Goal: Task Accomplishment & Management: Manage account settings

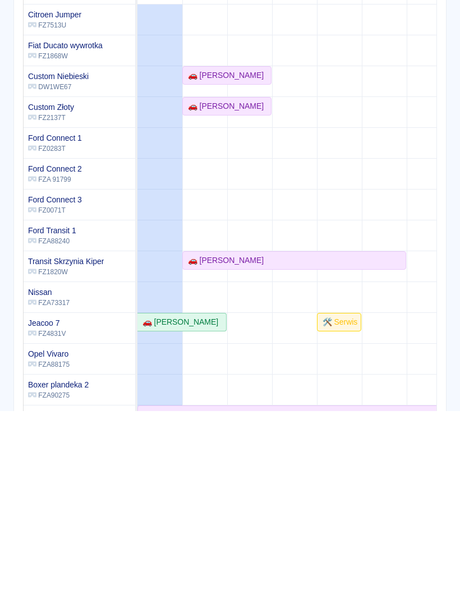
scroll to position [171, 0]
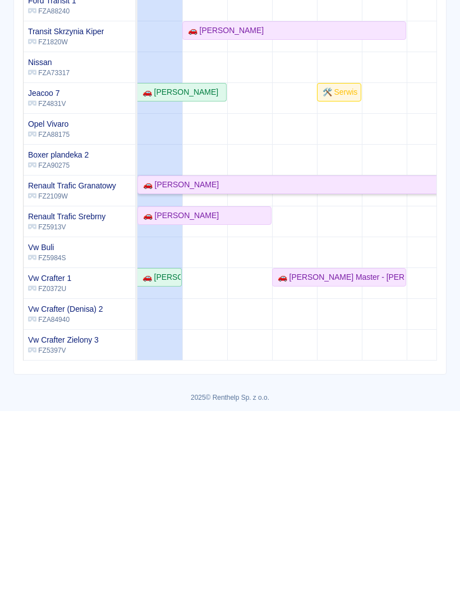
click at [278, 369] on div "🚗 [PERSON_NAME]" at bounding box center [362, 374] width 446 height 12
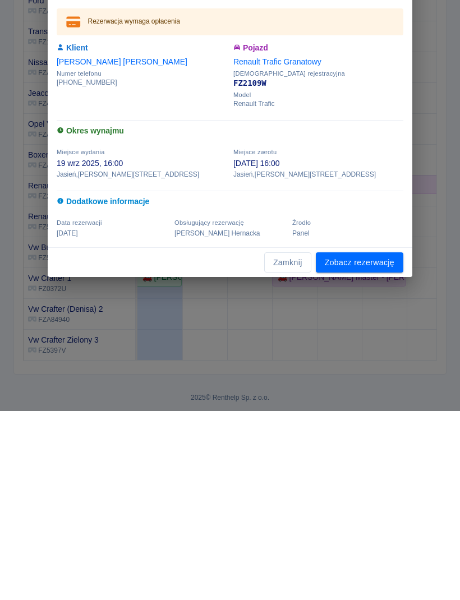
click at [381, 447] on link "Zobacz rezerwację" at bounding box center [360, 452] width 88 height 21
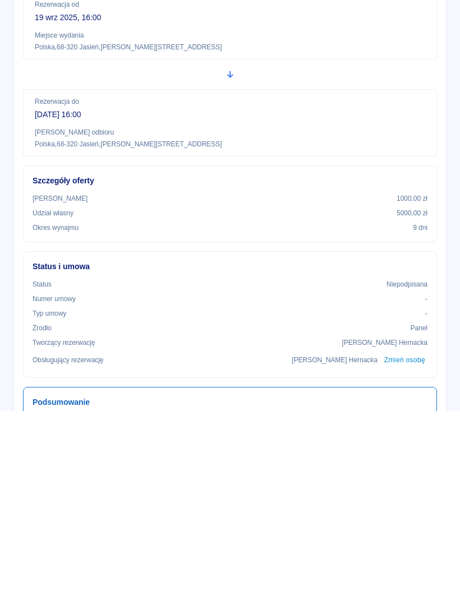
click at [378, 79] on button "Wygeneruj umowę" at bounding box center [380, 78] width 87 height 21
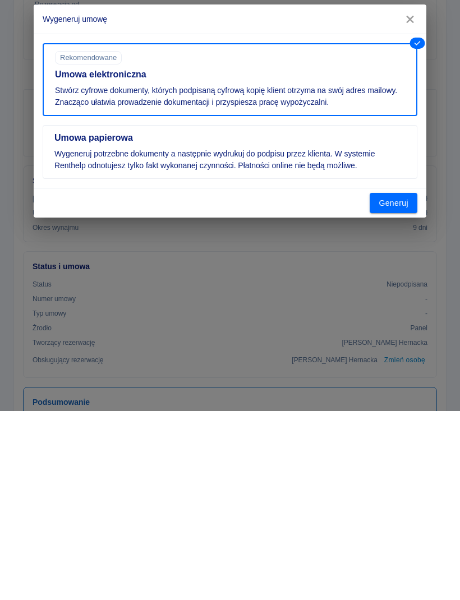
click at [402, 391] on button "Generuj" at bounding box center [394, 392] width 48 height 21
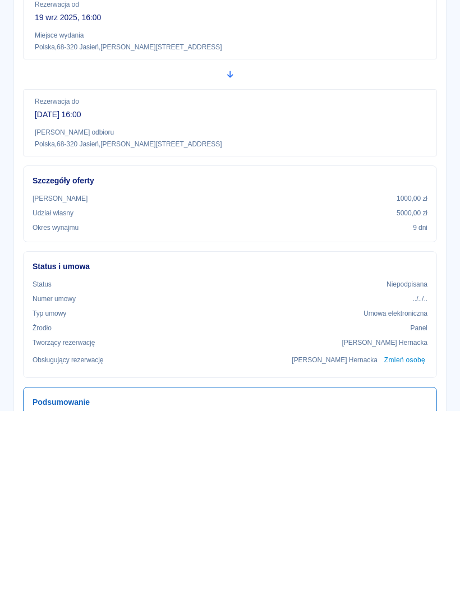
click at [355, 72] on button "Podpisz umowę elektroniczną" at bounding box center [360, 78] width 129 height 21
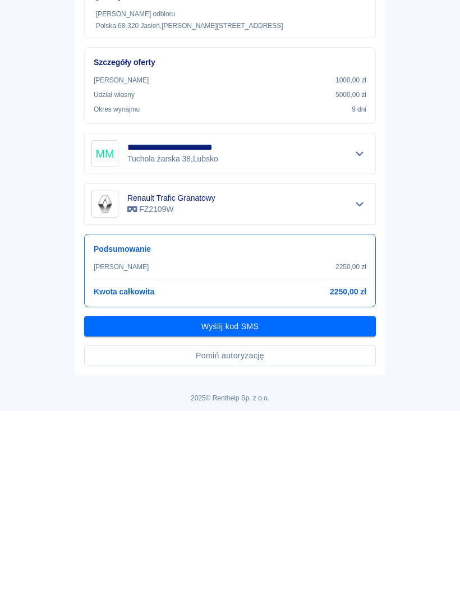
scroll to position [85, 0]
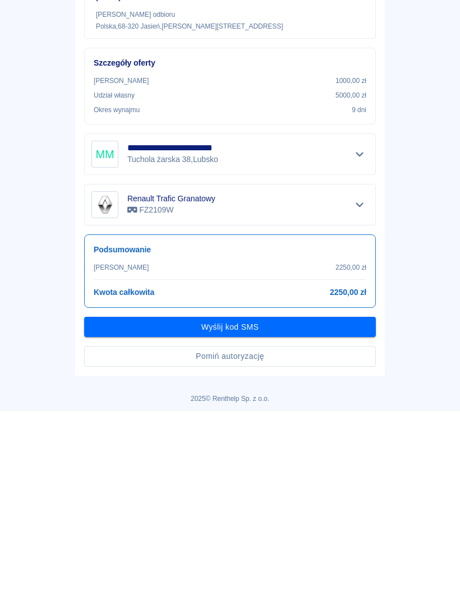
click at [290, 512] on button "Wyślij kod SMS" at bounding box center [230, 516] width 292 height 21
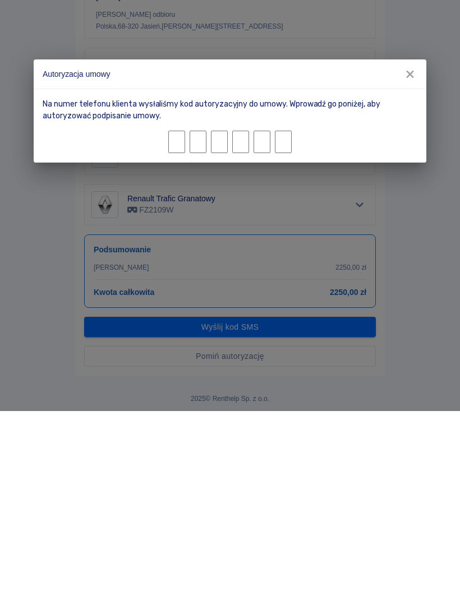
click at [171, 331] on input "Character 1." at bounding box center [176, 331] width 17 height 22
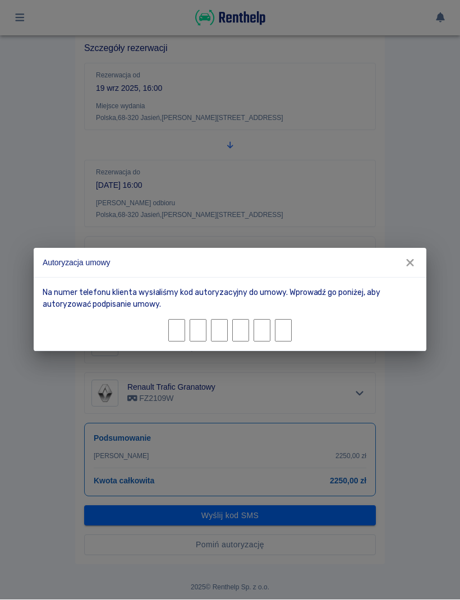
type input "0"
type input "9"
type input "7"
type input "3"
type input "9"
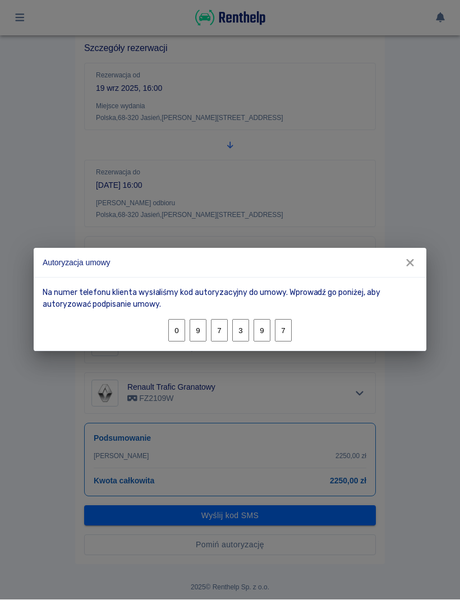
type input "7"
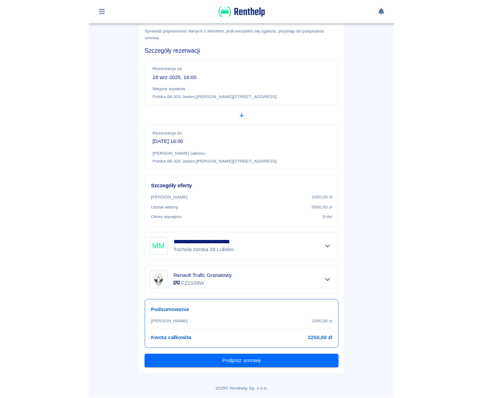
scroll to position [56, 0]
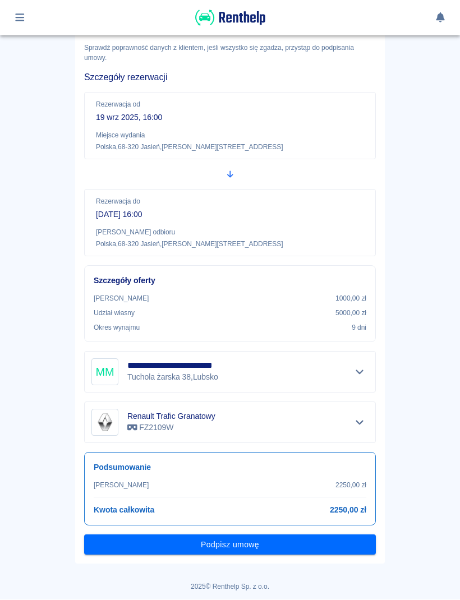
click at [294, 543] on button "Podpisz umowę" at bounding box center [230, 545] width 292 height 21
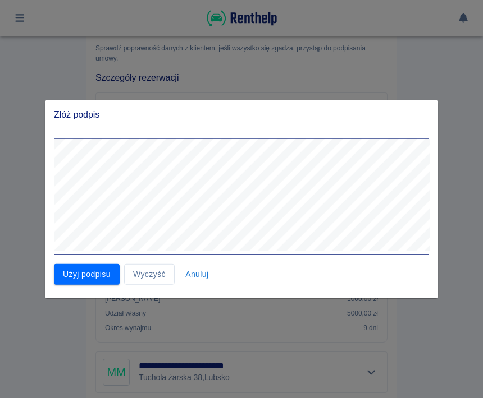
click at [96, 277] on button "Użyj podpisu" at bounding box center [87, 274] width 66 height 21
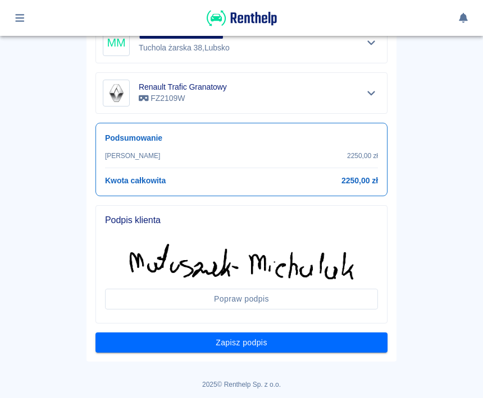
scroll to position [386, 0]
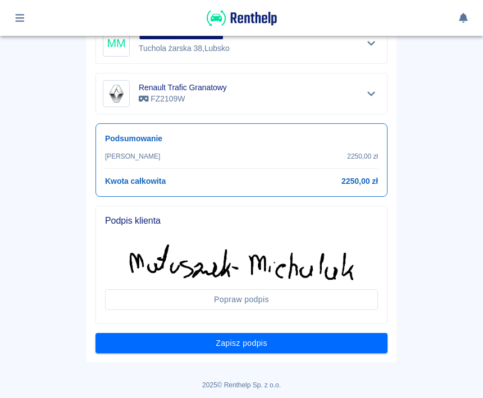
click at [310, 344] on button "Zapisz podpis" at bounding box center [241, 343] width 292 height 21
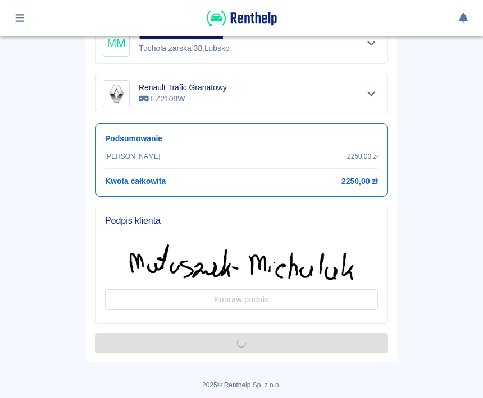
scroll to position [0, 0]
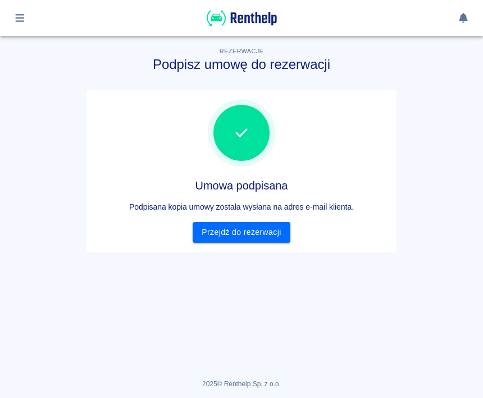
click at [260, 233] on link "Przejdź do rezerwacji" at bounding box center [240, 232] width 97 height 21
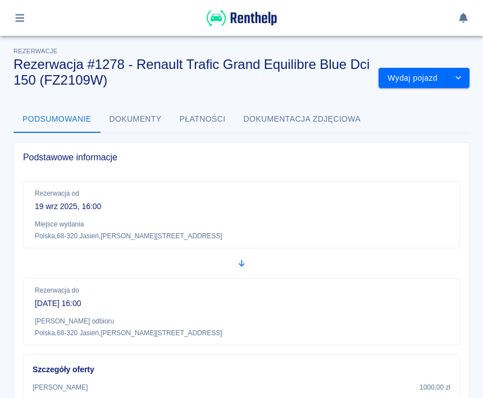
click at [424, 80] on button "Wydaj pojazd" at bounding box center [412, 78] width 68 height 21
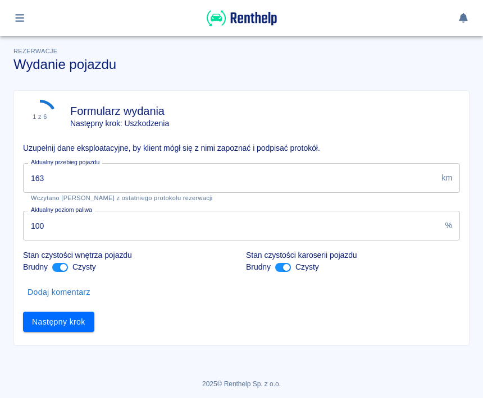
click at [116, 176] on input "163" at bounding box center [230, 178] width 414 height 30
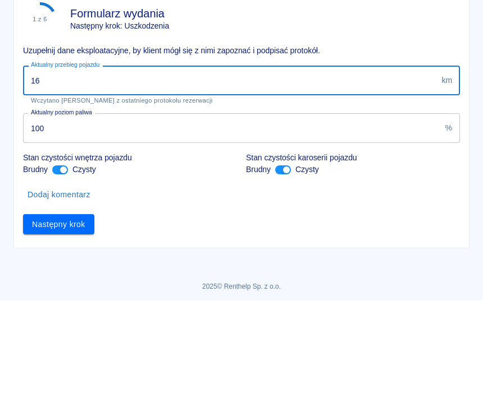
type input "1"
type input "292"
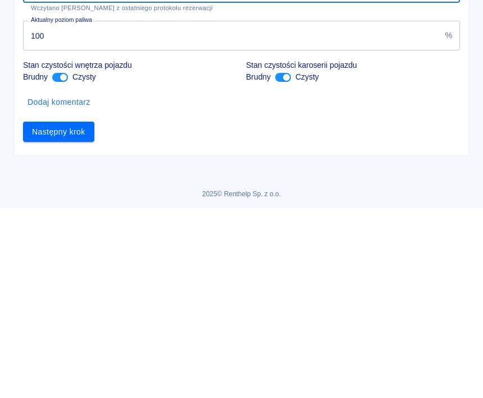
click at [71, 312] on button "Następny krok" at bounding box center [58, 322] width 71 height 21
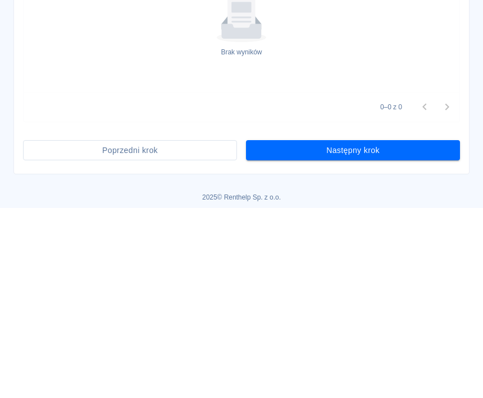
scroll to position [350, 0]
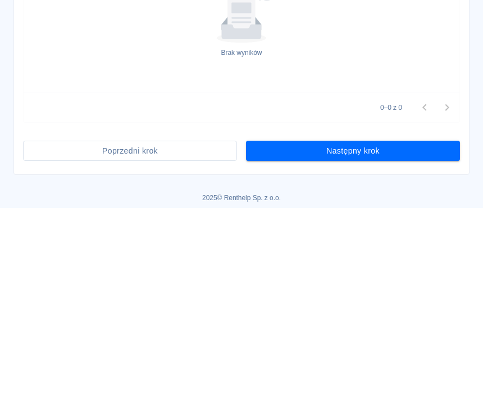
click at [387, 331] on button "Następny krok" at bounding box center [353, 341] width 214 height 21
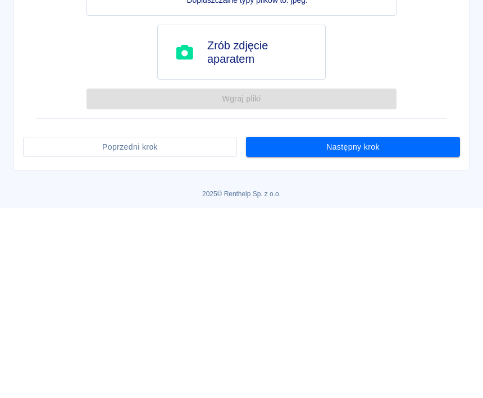
scroll to position [46, 0]
click at [383, 335] on button "Następny krok" at bounding box center [353, 338] width 214 height 21
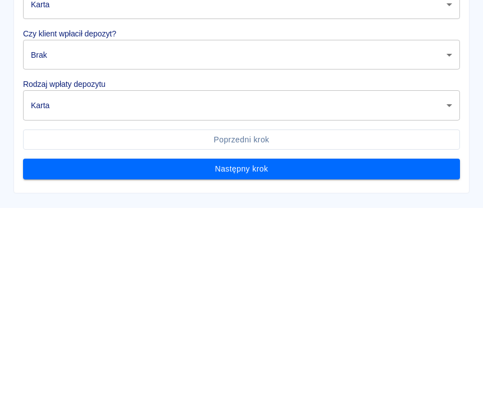
click at [448, 143] on body "Używamy plików Cookies, by zapewnić Ci najlepsze możliwe doświadczenie. Aby dow…" at bounding box center [241, 199] width 483 height 398
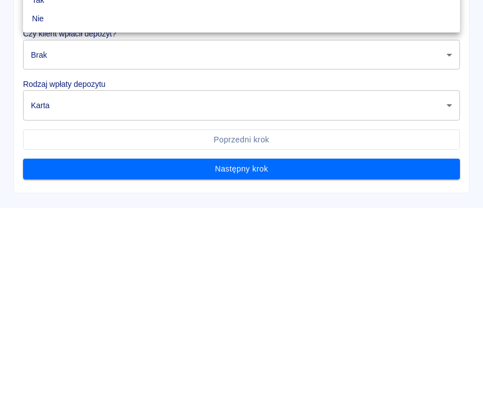
click at [51, 193] on li "Tak" at bounding box center [241, 190] width 437 height 19
type input "true"
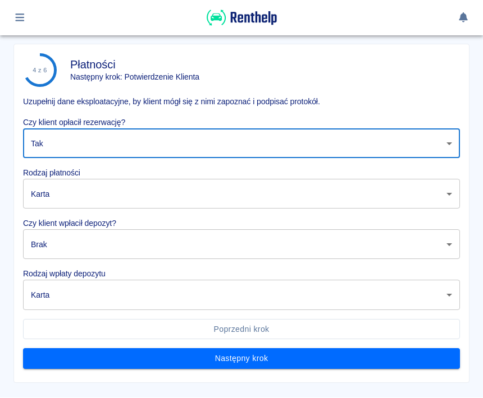
click at [175, 188] on body "Używamy plików Cookies, by zapewnić Ci najlepsze możliwe doświadczenie. Aby dow…" at bounding box center [241, 199] width 483 height 398
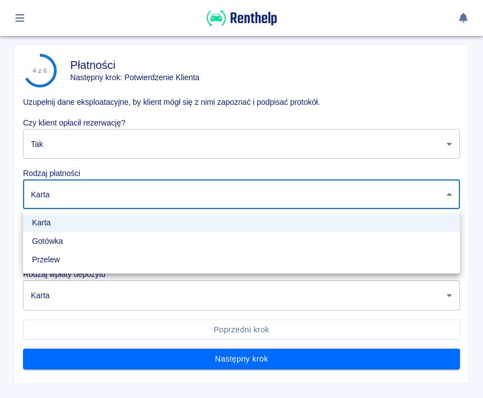
click at [63, 241] on li "Gotówka" at bounding box center [241, 241] width 437 height 19
type input "cash"
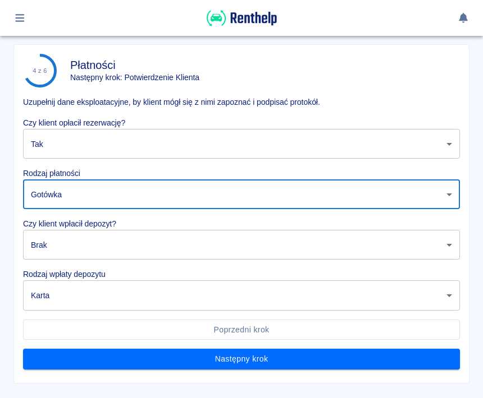
click at [128, 246] on body "Używamy plików Cookies, by zapewnić Ci najlepsze możliwe doświadczenie. Aby dow…" at bounding box center [241, 199] width 483 height 398
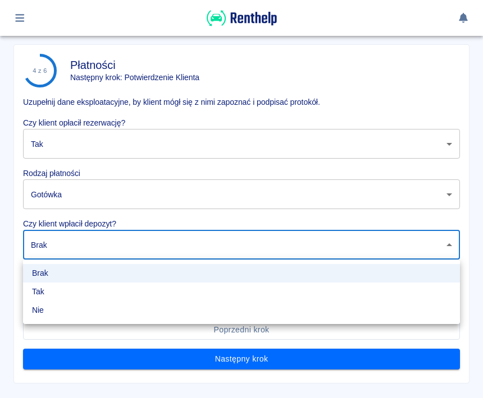
click at [66, 288] on li "Tak" at bounding box center [241, 292] width 437 height 19
type input "true"
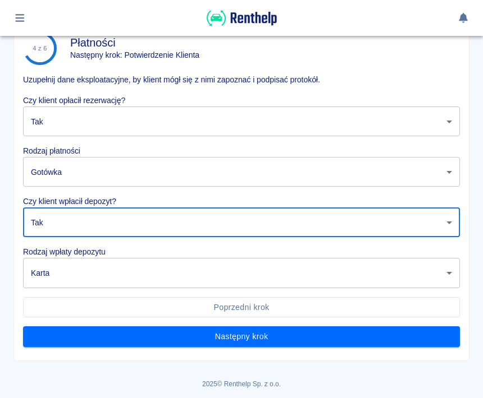
click at [369, 272] on body "Używamy plików Cookies, by zapewnić Ci najlepsze możliwe doświadczenie. Aby dow…" at bounding box center [241, 199] width 483 height 398
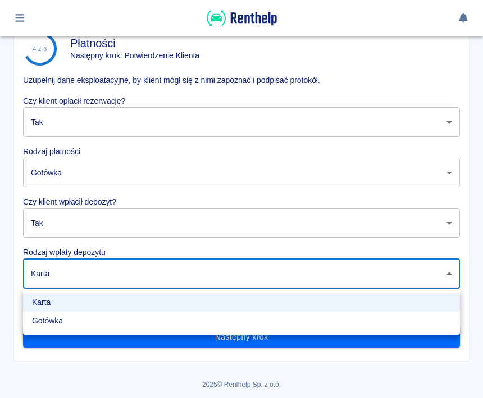
click at [76, 323] on li "Gotówka" at bounding box center [241, 321] width 437 height 19
type input "cash"
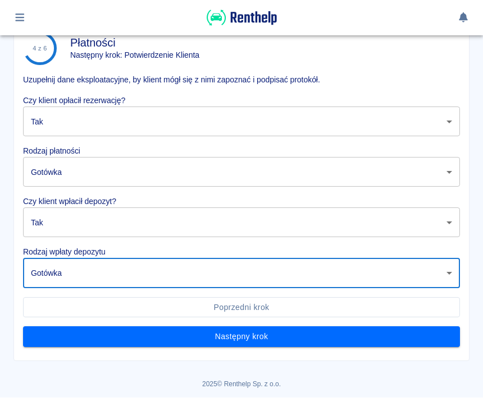
click at [272, 340] on button "Następny krok" at bounding box center [241, 337] width 437 height 21
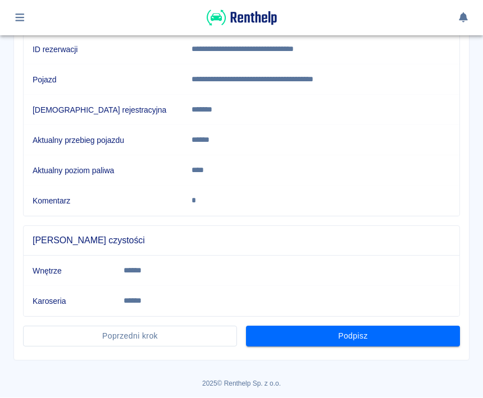
scroll to position [158, 0]
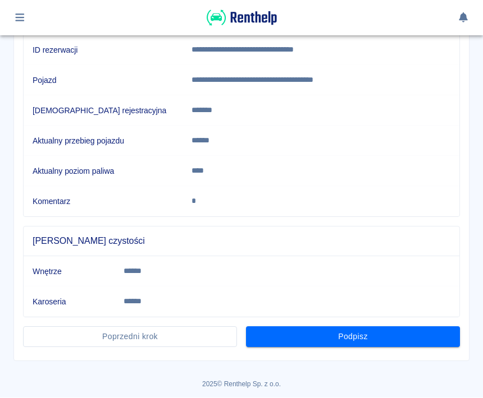
click at [382, 341] on button "Podpisz" at bounding box center [353, 337] width 214 height 21
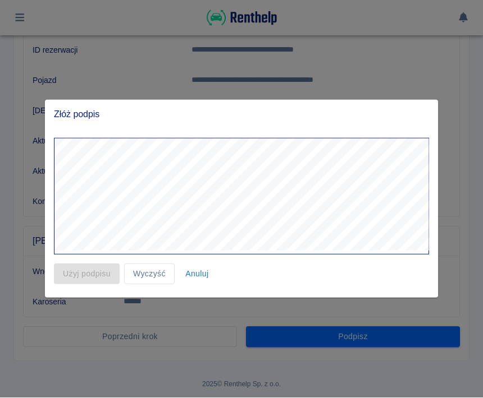
click at [205, 364] on div at bounding box center [241, 199] width 483 height 398
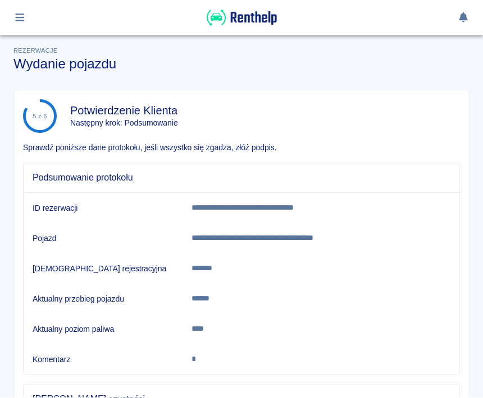
scroll to position [0, 0]
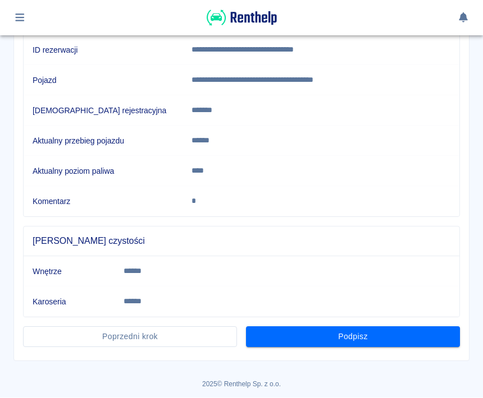
click at [136, 338] on button "Poprzedni krok" at bounding box center [130, 337] width 214 height 21
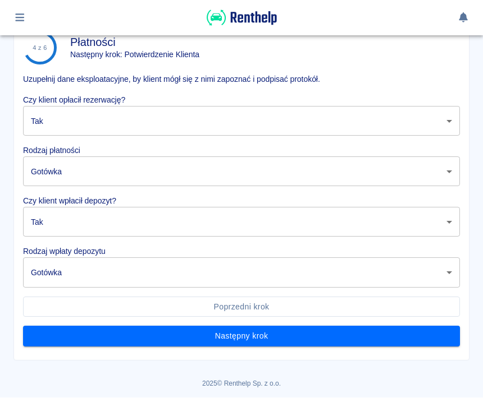
scroll to position [68, 0]
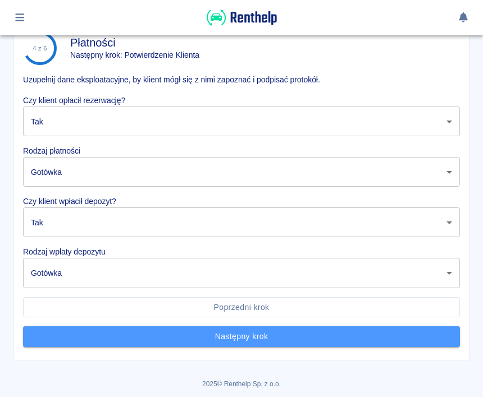
click at [277, 337] on button "Następny krok" at bounding box center [241, 337] width 437 height 21
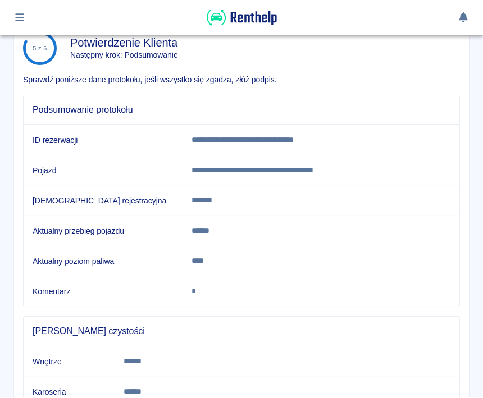
click at [182, 285] on td "Komentarz" at bounding box center [103, 292] width 159 height 30
click at [210, 287] on p "*" at bounding box center [314, 292] width 246 height 12
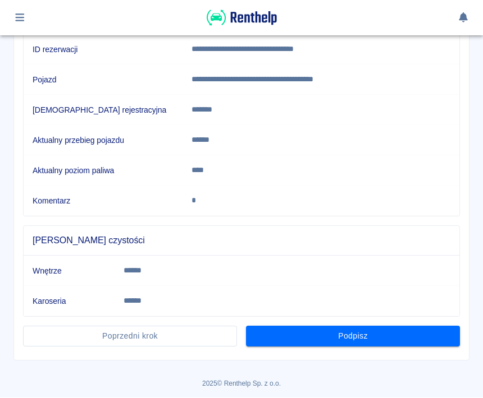
scroll to position [158, 0]
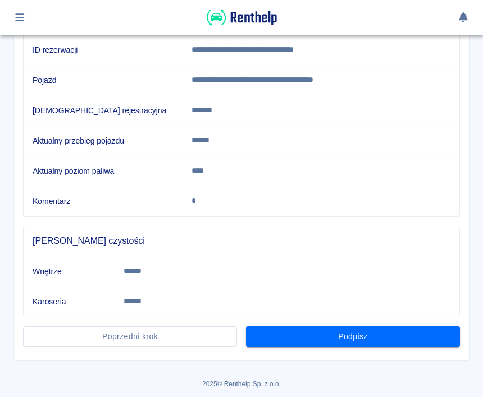
click at [124, 341] on button "Poprzedni krok" at bounding box center [130, 337] width 214 height 21
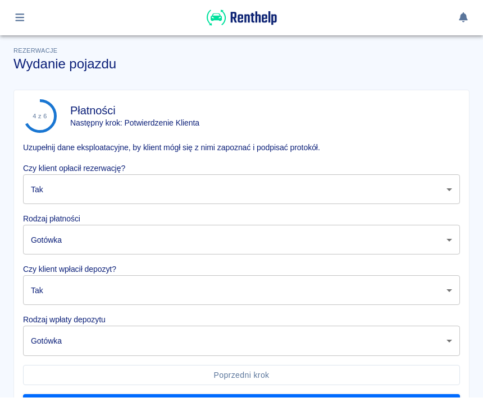
scroll to position [0, 0]
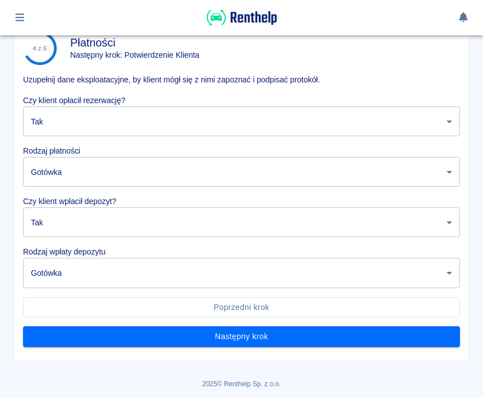
click at [237, 307] on button "Poprzedni krok" at bounding box center [241, 308] width 437 height 21
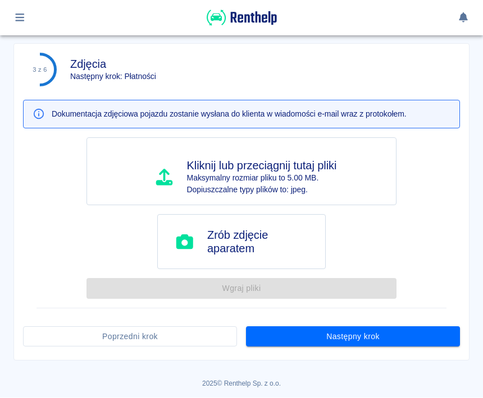
scroll to position [46, 0]
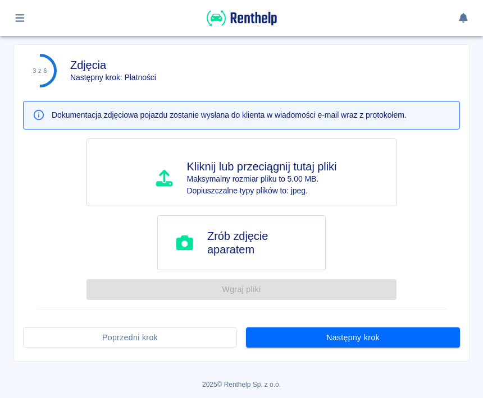
click at [371, 345] on button "Następny krok" at bounding box center [353, 338] width 214 height 21
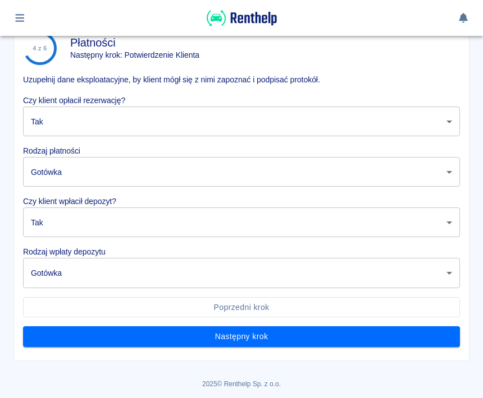
scroll to position [68, 0]
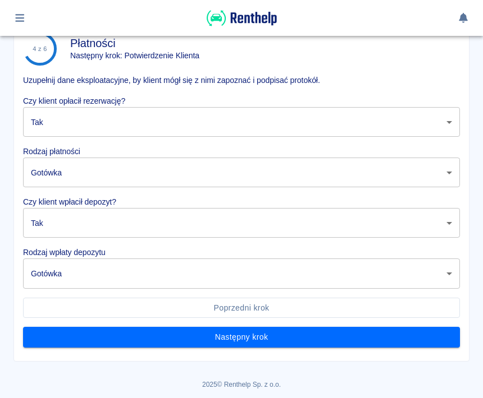
click at [296, 336] on button "Następny krok" at bounding box center [241, 337] width 437 height 21
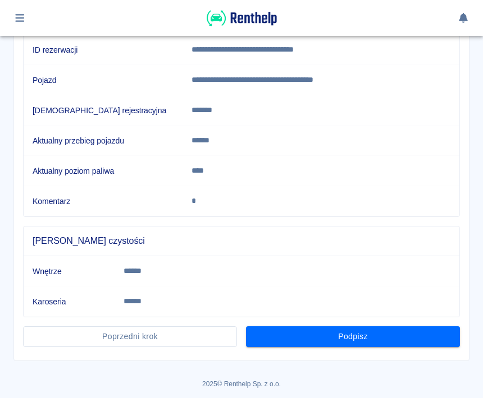
scroll to position [158, 0]
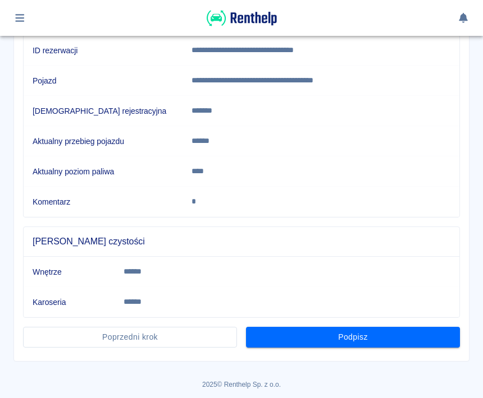
click at [372, 342] on button "Podpisz" at bounding box center [353, 337] width 214 height 21
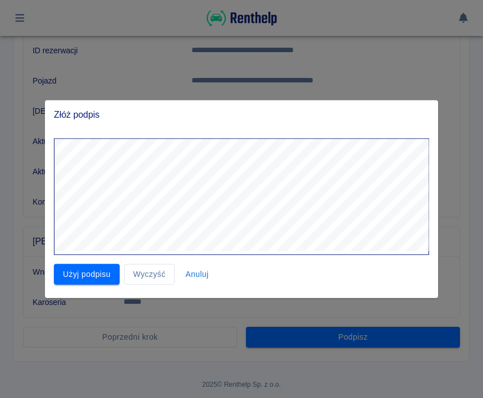
click at [200, 277] on button "Anuluj" at bounding box center [197, 274] width 36 height 21
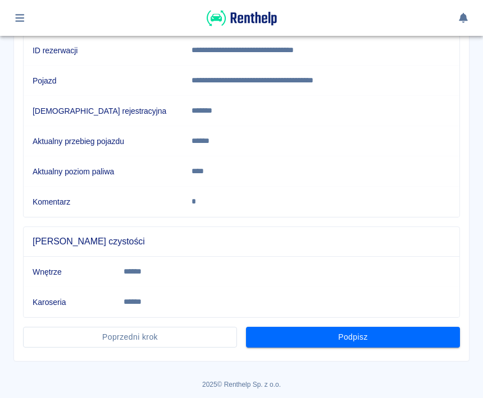
click at [350, 342] on button "Podpisz" at bounding box center [353, 337] width 214 height 21
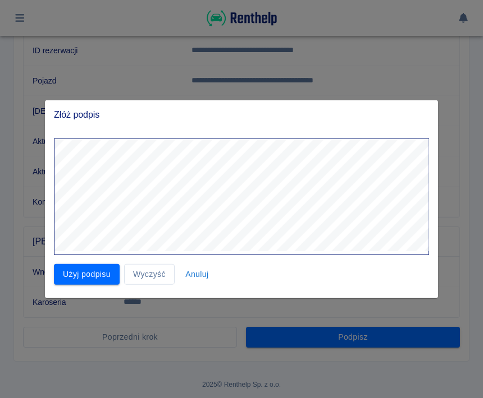
click at [153, 278] on button "Wyczyść" at bounding box center [149, 274] width 51 height 21
click at [91, 274] on button "Użyj podpisu" at bounding box center [87, 274] width 66 height 21
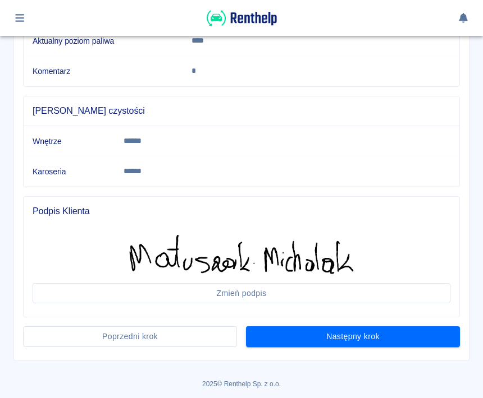
scroll to position [288, 0]
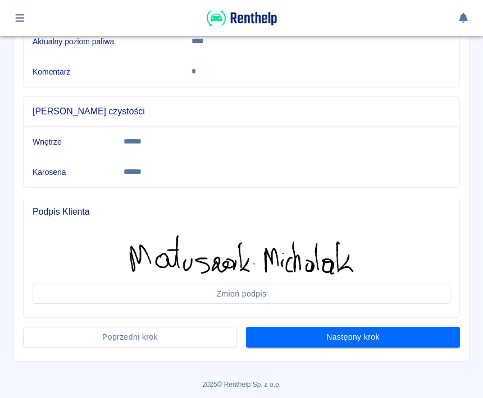
click at [391, 333] on button "Następny krok" at bounding box center [353, 337] width 214 height 21
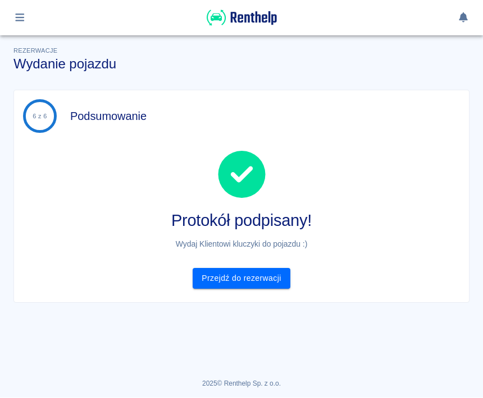
scroll to position [0, 0]
click at [264, 277] on link "Przejdź do rezerwacji" at bounding box center [240, 279] width 97 height 21
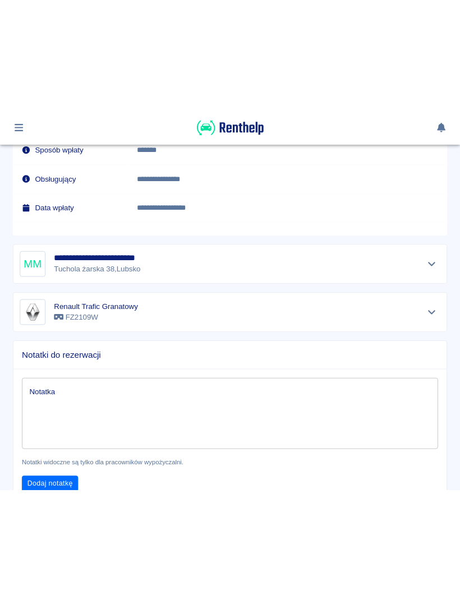
scroll to position [879, 0]
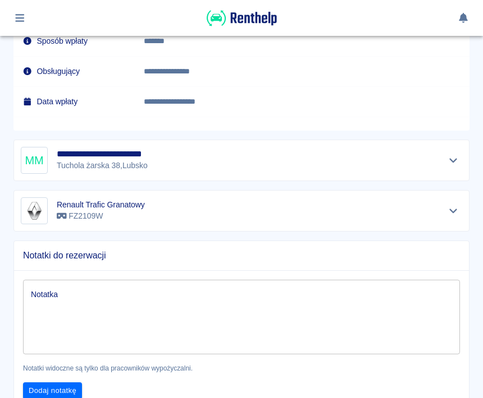
click at [53, 291] on div "Notatka x Notatka" at bounding box center [241, 317] width 437 height 75
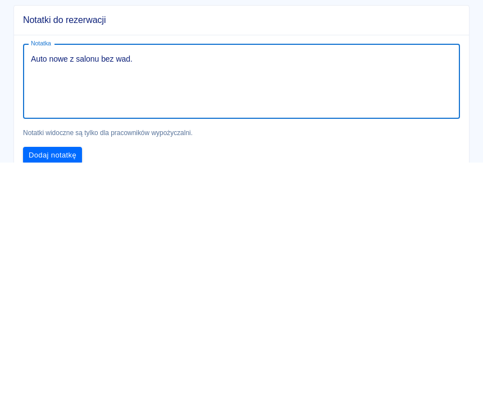
type textarea "Auto nowe z salonu bez wad."
click at [61, 383] on button "Dodaj notatkę" at bounding box center [52, 391] width 59 height 17
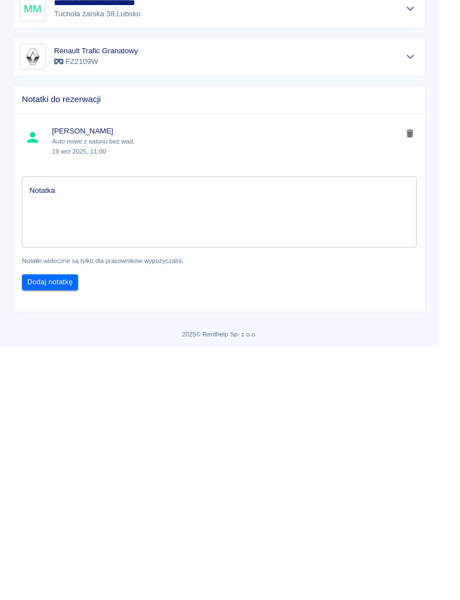
scroll to position [794, 0]
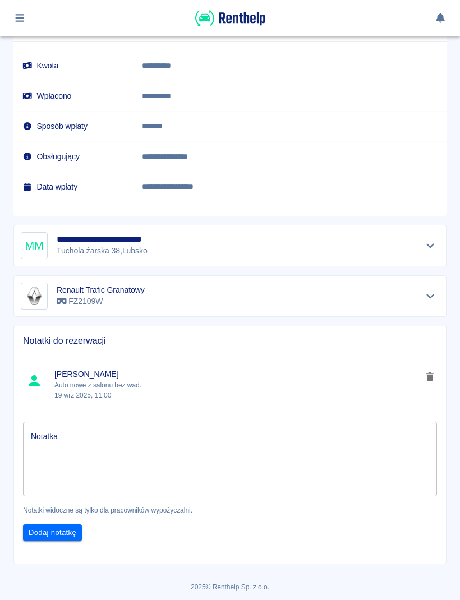
click at [21, 14] on icon "button" at bounding box center [19, 18] width 13 height 10
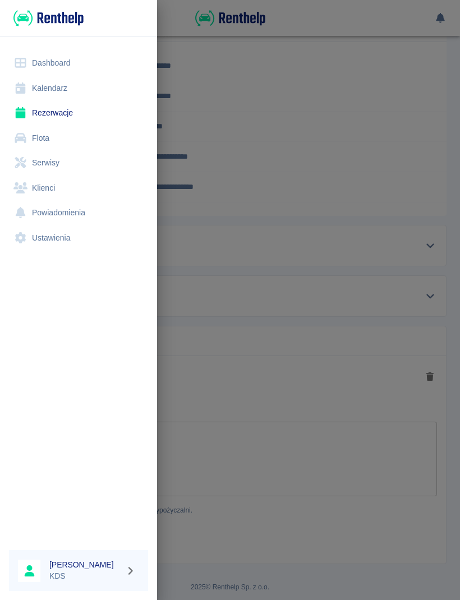
click at [81, 112] on link "Rezerwacje" at bounding box center [78, 112] width 139 height 25
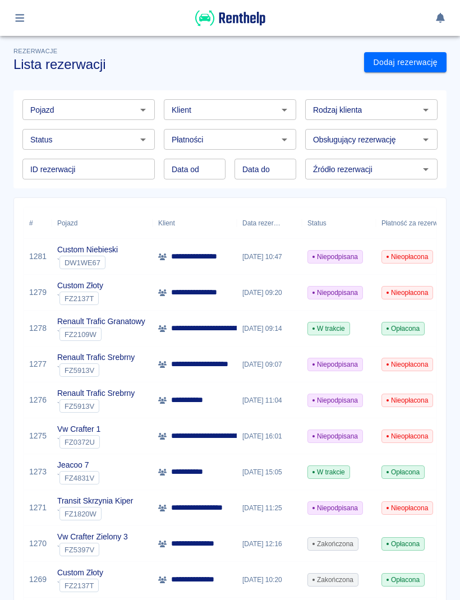
click at [210, 363] on p "**********" at bounding box center [210, 365] width 79 height 12
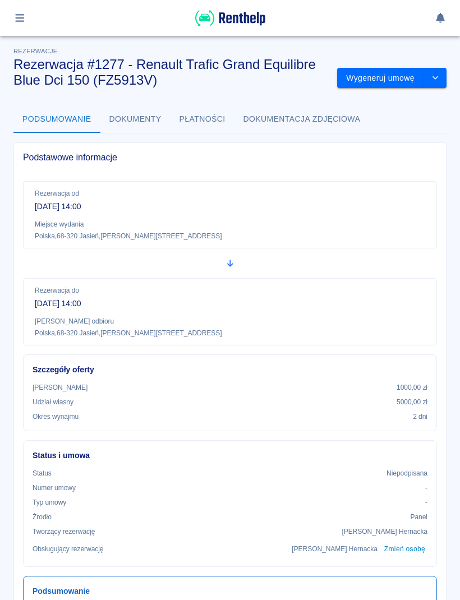
click at [380, 77] on button "Wygeneruj umowę" at bounding box center [380, 78] width 87 height 21
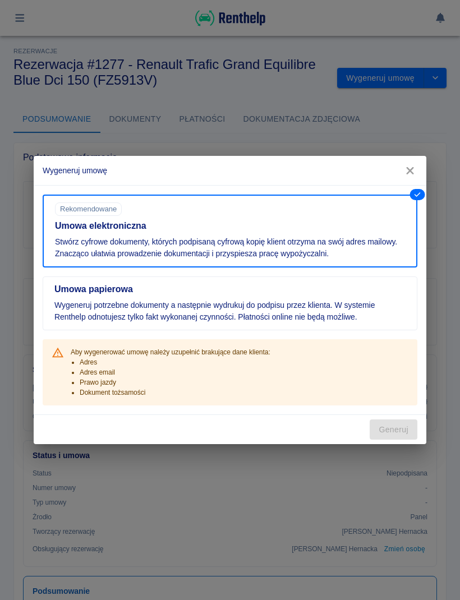
click at [246, 489] on div "Wygeneruj umowę Umowa elektroniczna Rekomendowane Stwórz cyfrowe dokumenty, któ…" at bounding box center [230, 300] width 460 height 600
click at [297, 486] on div "Wygeneruj umowę Umowa elektroniczna Rekomendowane Stwórz cyfrowe dokumenty, któ…" at bounding box center [230, 300] width 460 height 600
click at [412, 163] on button "button" at bounding box center [410, 171] width 24 height 21
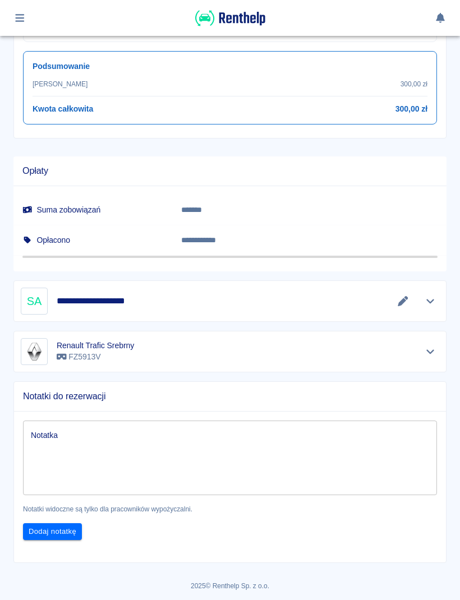
scroll to position [524, 0]
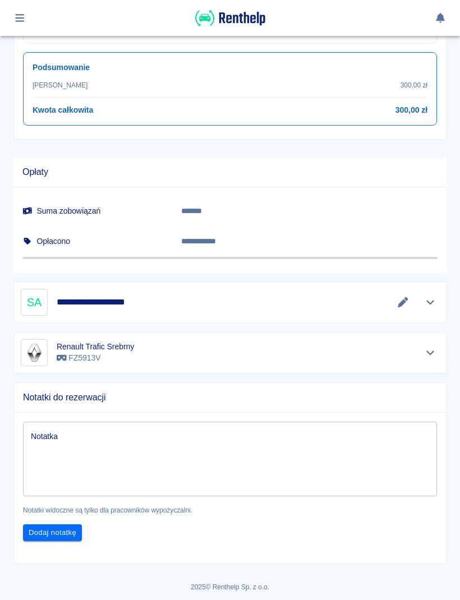
click at [434, 299] on icon "Pokaż szczegóły" at bounding box center [430, 302] width 13 height 10
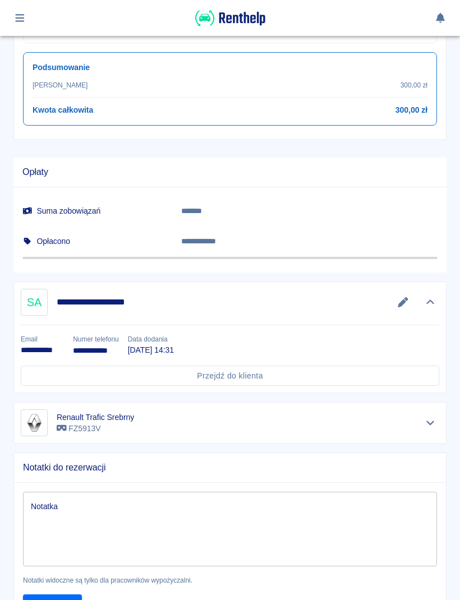
click at [250, 375] on link "Przejdź do klienta" at bounding box center [230, 376] width 419 height 21
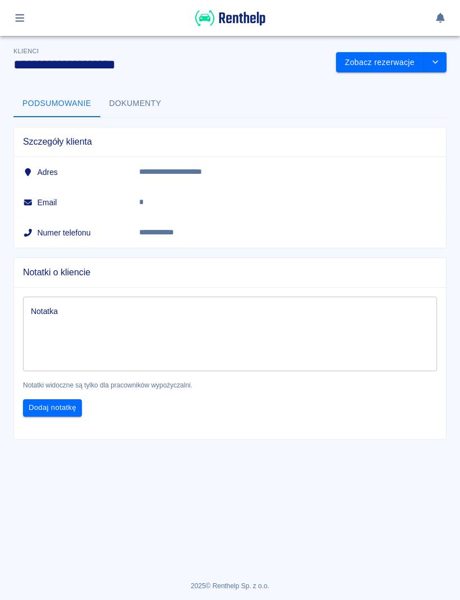
click at [20, 16] on icon "button" at bounding box center [19, 18] width 13 height 10
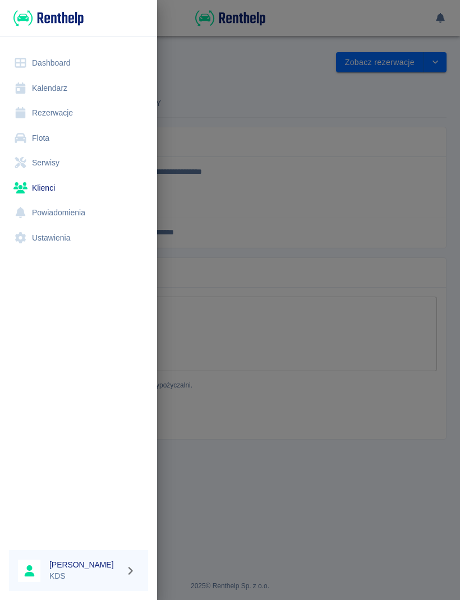
click at [52, 184] on link "Klienci" at bounding box center [78, 188] width 139 height 25
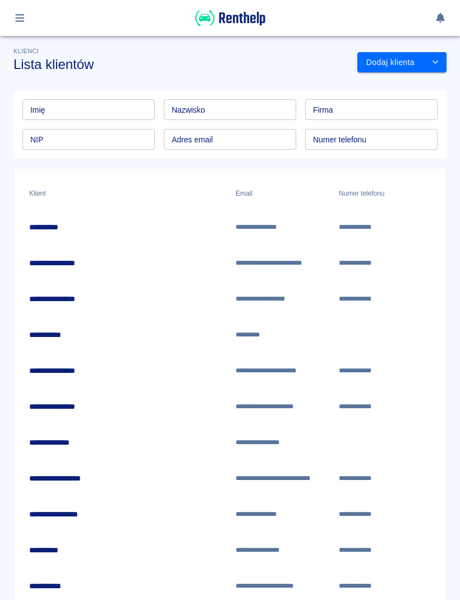
click at [201, 106] on div "Nazwisko Nazwisko" at bounding box center [230, 109] width 132 height 21
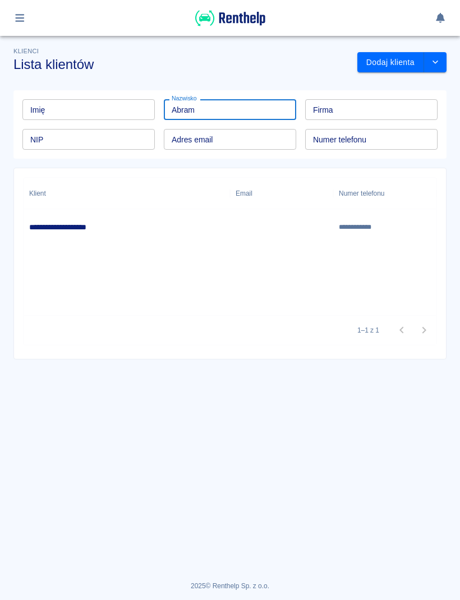
type input "Abram"
click at [117, 223] on div "**********" at bounding box center [127, 227] width 207 height 36
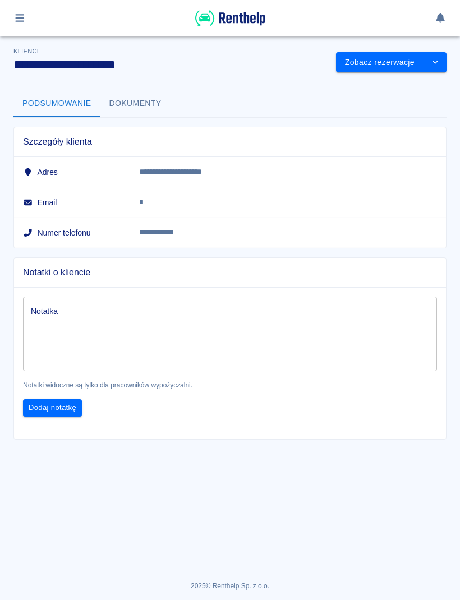
click at [433, 62] on icon "drop-down" at bounding box center [436, 62] width 6 height 3
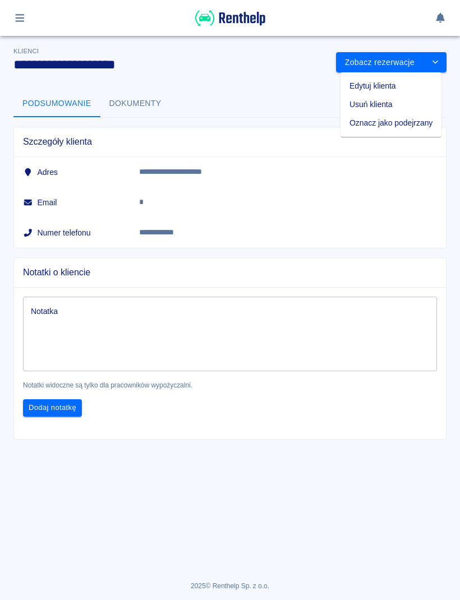
click at [407, 87] on li "Edytuj klienta" at bounding box center [391, 86] width 101 height 19
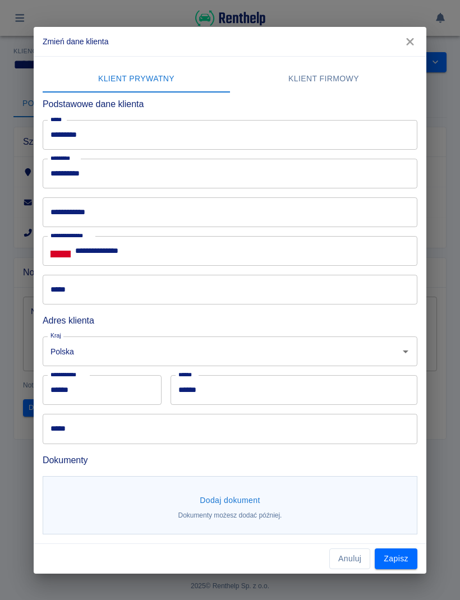
click at [209, 211] on input "**********" at bounding box center [230, 213] width 375 height 30
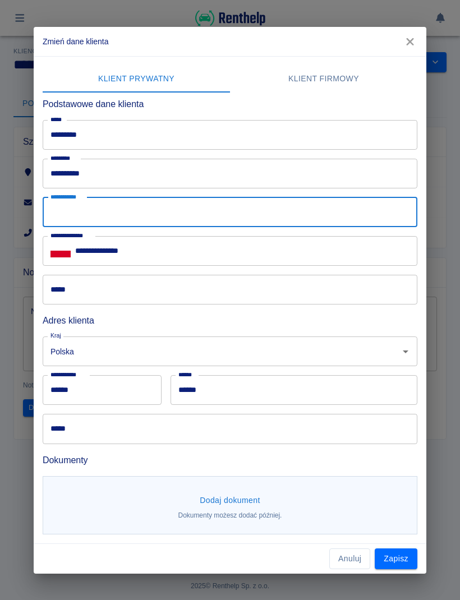
type input "*"
type input "**********"
click at [158, 288] on input "*****" at bounding box center [230, 290] width 375 height 30
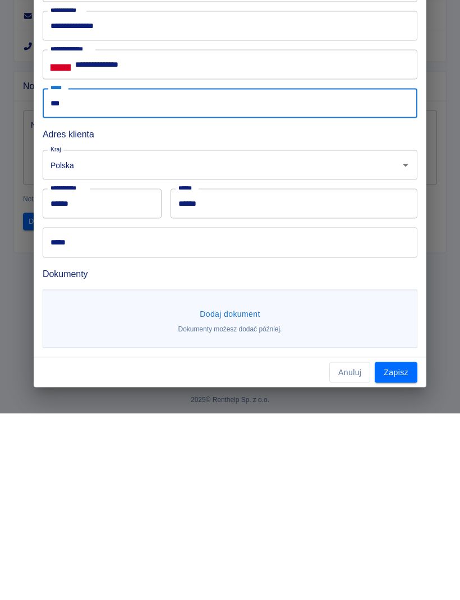
type input "***"
click at [400, 549] on button "Zapisz" at bounding box center [396, 559] width 43 height 21
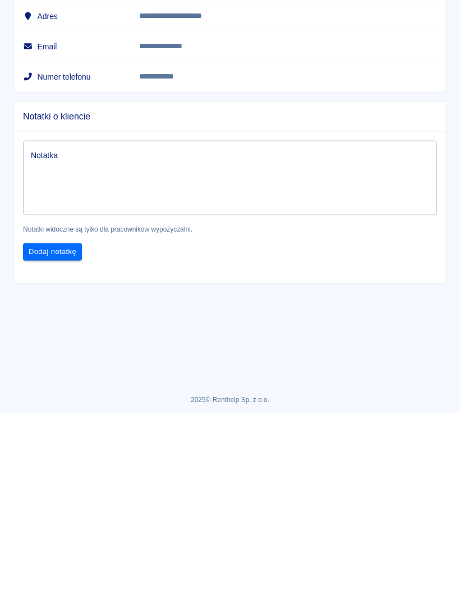
click at [403, 65] on button "Zobacz rezerwacje" at bounding box center [380, 62] width 88 height 21
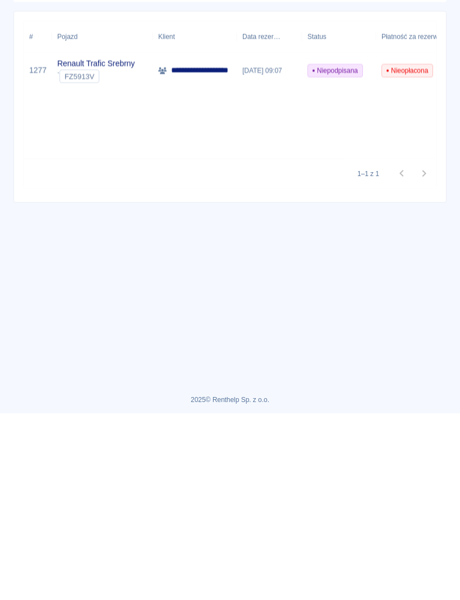
click at [221, 255] on p "**********" at bounding box center [210, 257] width 79 height 12
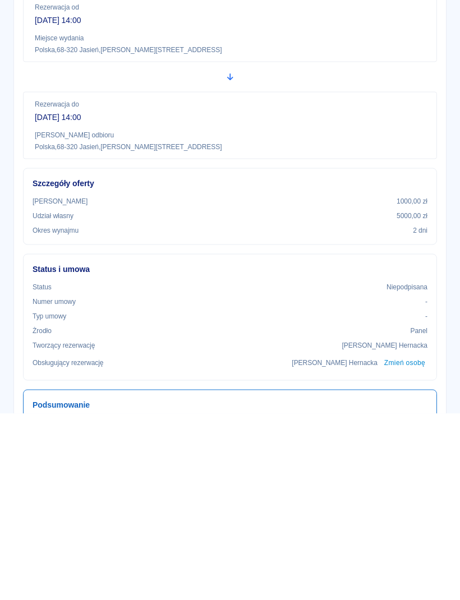
click at [399, 78] on button "Wygeneruj umowę" at bounding box center [380, 78] width 87 height 21
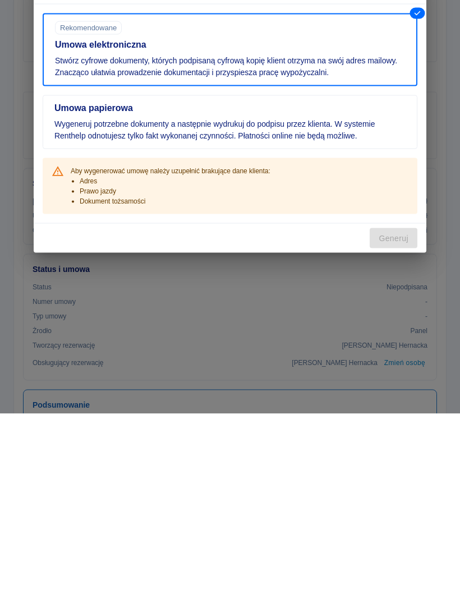
click at [236, 499] on div "Wygeneruj umowę Umowa elektroniczna Rekomendowane Stwórz cyfrowe dokumenty, któ…" at bounding box center [230, 300] width 460 height 600
click at [416, 173] on icon "button" at bounding box center [410, 176] width 15 height 12
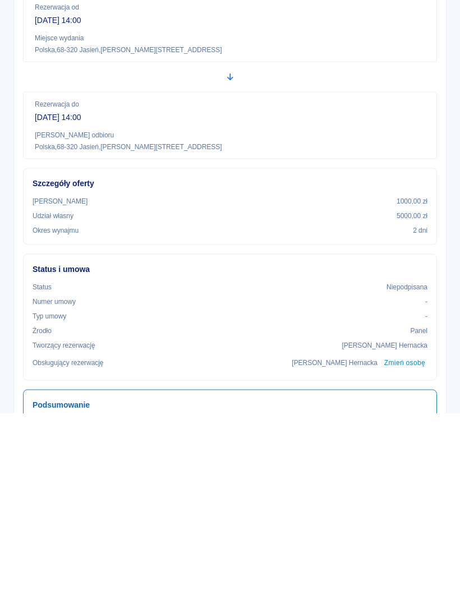
click at [24, 21] on icon "button" at bounding box center [19, 18] width 9 height 8
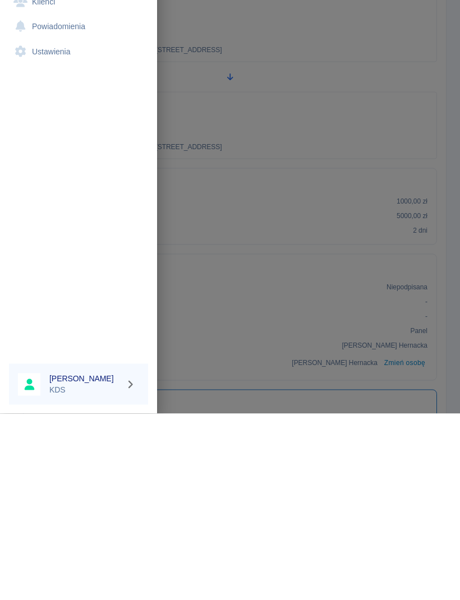
click at [60, 186] on link "Klienci" at bounding box center [78, 188] width 139 height 25
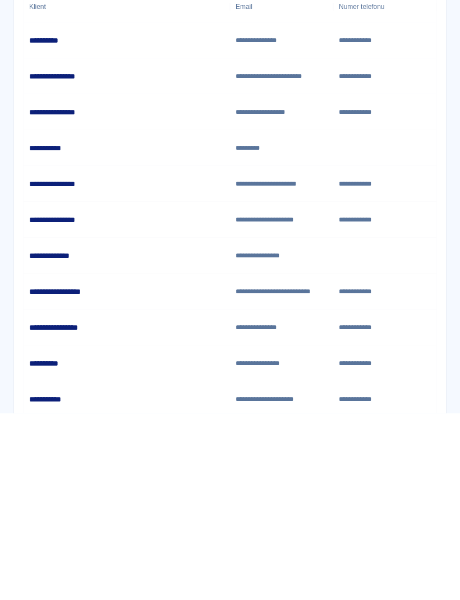
click at [239, 106] on input "Nazwisko" at bounding box center [230, 109] width 132 height 21
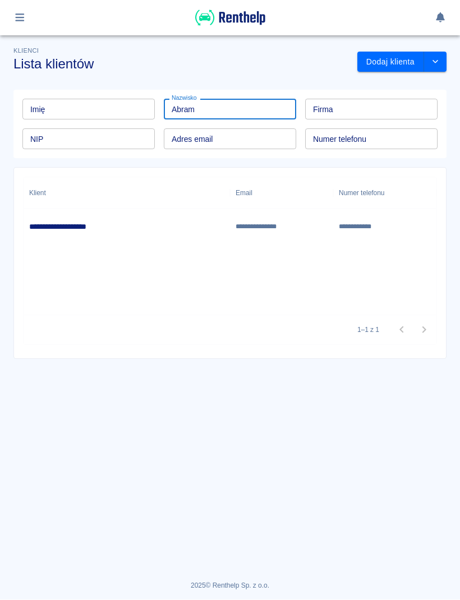
type input "Abram"
click at [129, 223] on div "**********" at bounding box center [127, 227] width 207 height 36
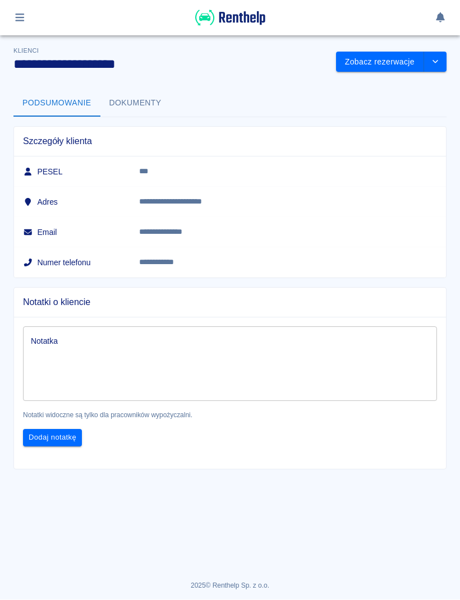
click at [439, 61] on icon "drop-down" at bounding box center [435, 61] width 9 height 7
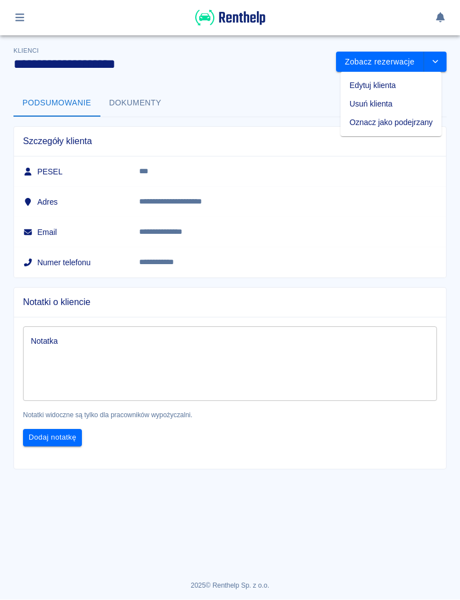
click at [391, 81] on li "Edytuj klienta" at bounding box center [391, 86] width 101 height 19
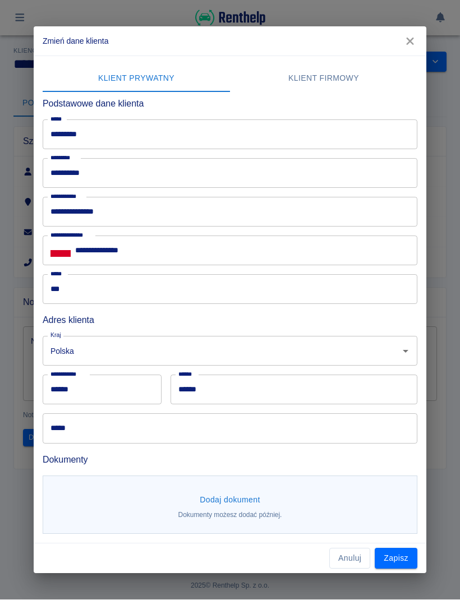
click at [175, 428] on input "*****" at bounding box center [230, 429] width 375 height 30
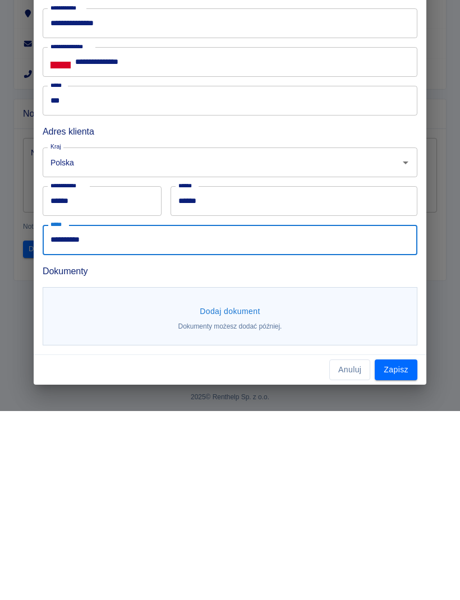
type input "**********"
click at [287, 375] on input "******" at bounding box center [294, 390] width 247 height 30
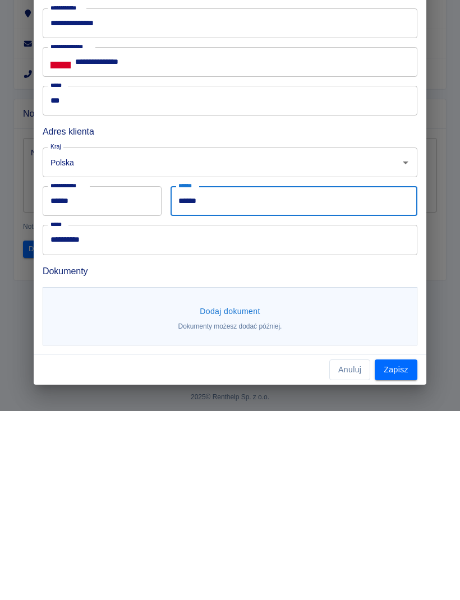
click at [253, 275] on input "***" at bounding box center [230, 290] width 375 height 30
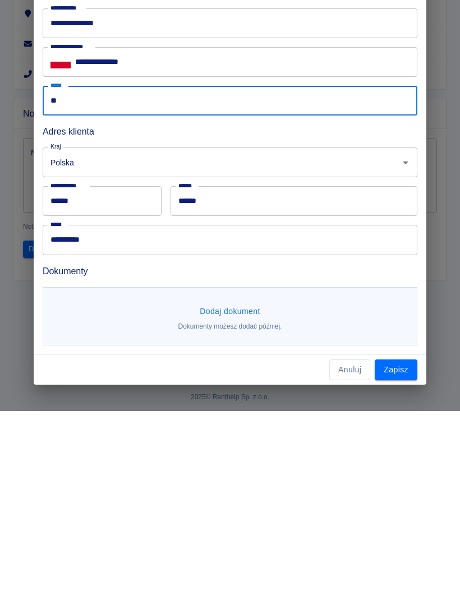
type input "*"
type input "*******"
click at [403, 549] on button "Zapisz" at bounding box center [396, 559] width 43 height 21
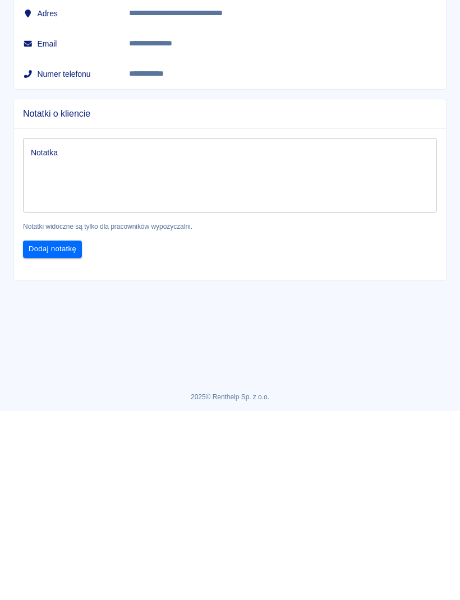
click at [437, 218] on td "**********" at bounding box center [283, 233] width 327 height 30
click at [426, 218] on td "**********" at bounding box center [283, 233] width 327 height 30
click at [432, 218] on td "**********" at bounding box center [283, 233] width 327 height 30
click at [391, 66] on button "Zobacz rezerwacje" at bounding box center [380, 62] width 88 height 21
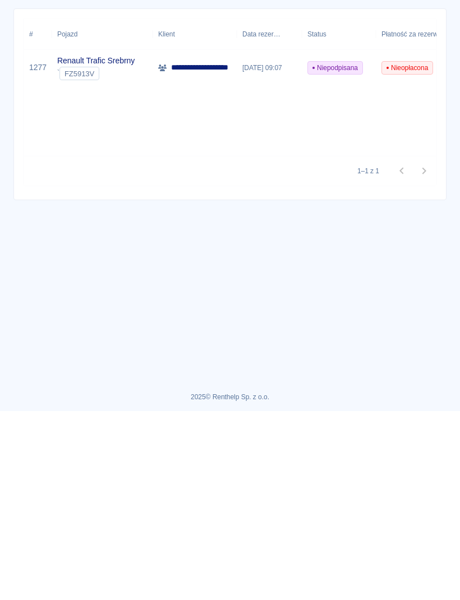
click at [222, 254] on p "**********" at bounding box center [210, 257] width 79 height 12
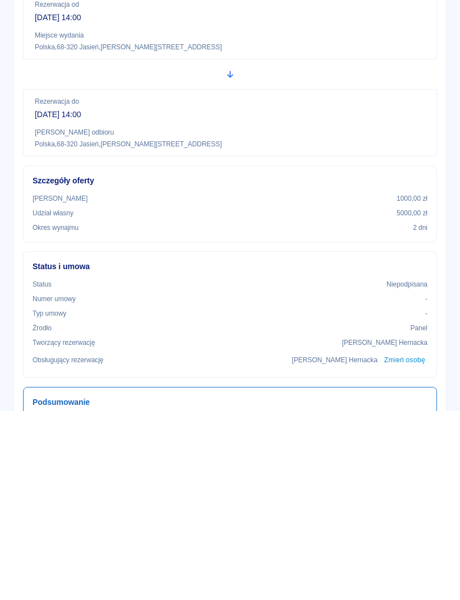
click at [390, 77] on button "Wygeneruj umowę" at bounding box center [380, 78] width 87 height 21
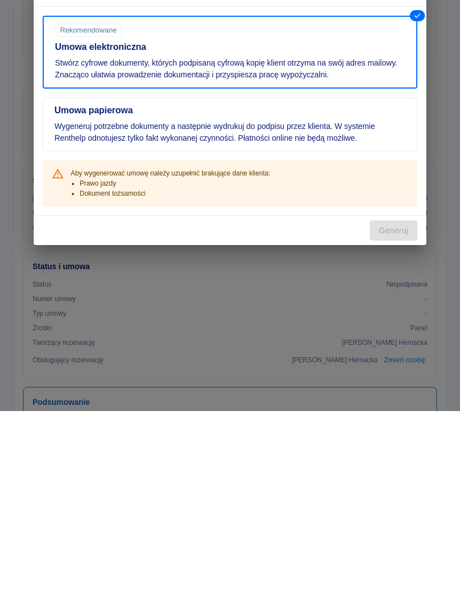
click at [411, 178] on icon "button" at bounding box center [410, 181] width 15 height 12
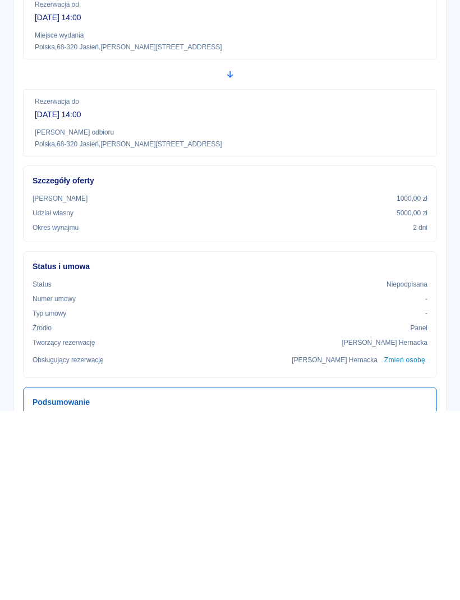
click at [21, 18] on icon "button" at bounding box center [19, 18] width 9 height 8
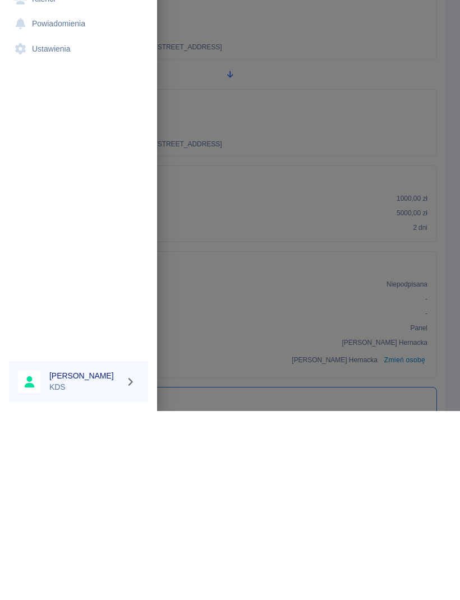
click at [54, 186] on link "Klienci" at bounding box center [78, 188] width 139 height 25
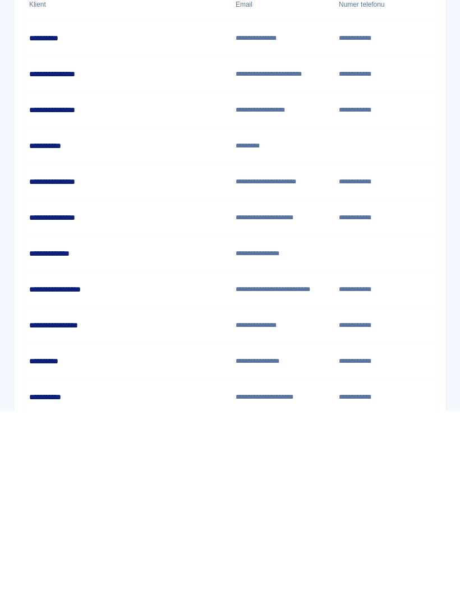
click at [225, 102] on input "Nazwisko" at bounding box center [230, 109] width 132 height 21
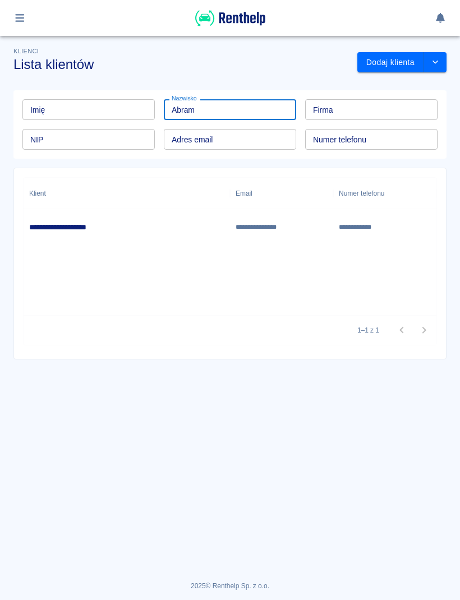
type input "Abram"
click at [121, 230] on div "**********" at bounding box center [127, 227] width 207 height 36
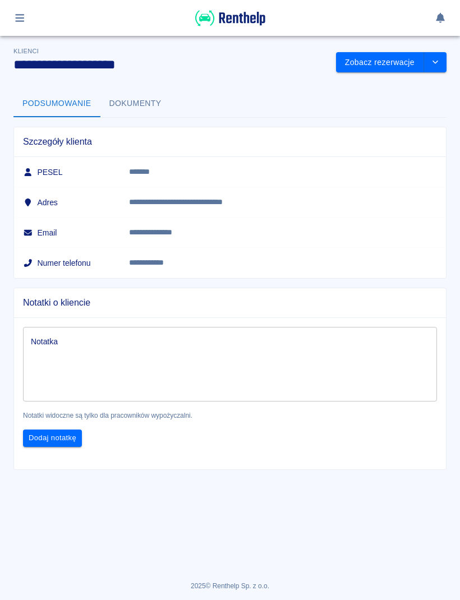
click at [440, 58] on button "drop-down" at bounding box center [435, 62] width 22 height 21
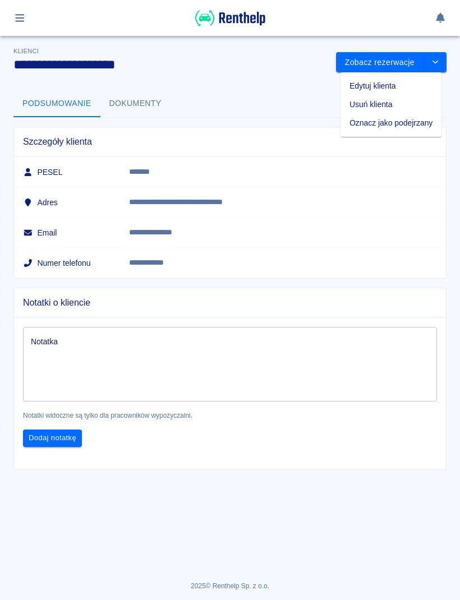
click at [400, 83] on li "Edytuj klienta" at bounding box center [391, 86] width 101 height 19
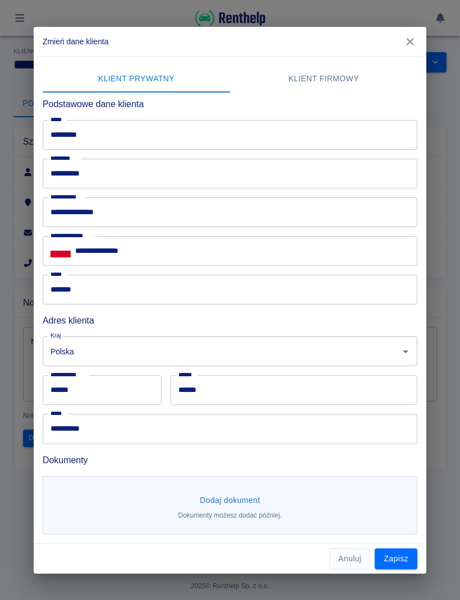
click at [240, 498] on button "Dodaj dokument" at bounding box center [230, 500] width 70 height 21
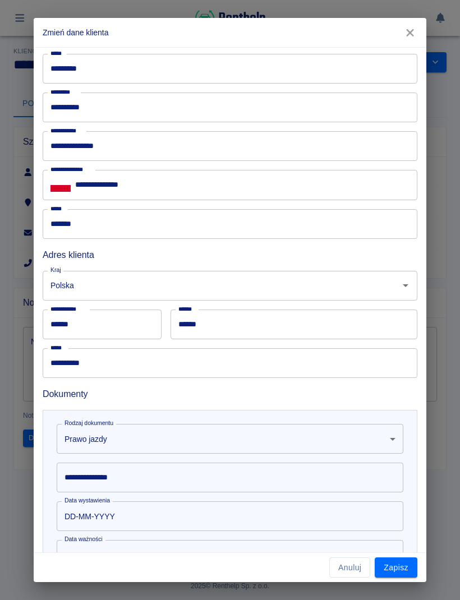
scroll to position [107, 0]
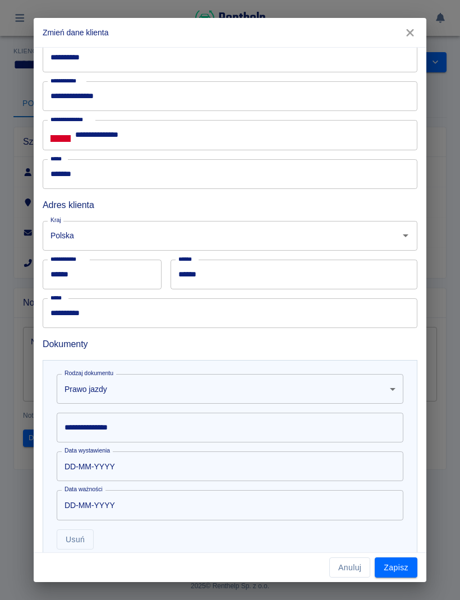
click at [396, 379] on body "**********" at bounding box center [230, 300] width 460 height 600
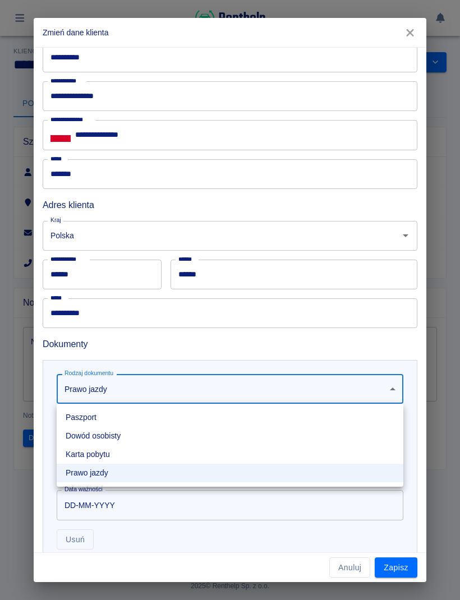
click at [100, 473] on li "Prawo jazdy" at bounding box center [230, 473] width 347 height 19
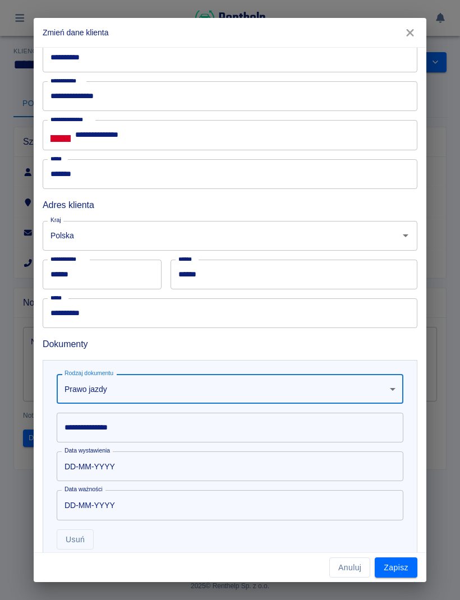
click at [221, 423] on input "**********" at bounding box center [230, 428] width 347 height 30
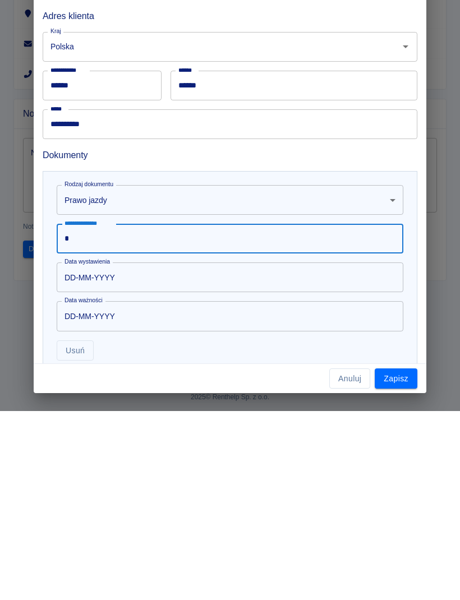
scroll to position [0, 0]
type input "*"
type input "**********"
click at [233, 452] on input "DD-MM-YYYY" at bounding box center [226, 467] width 339 height 30
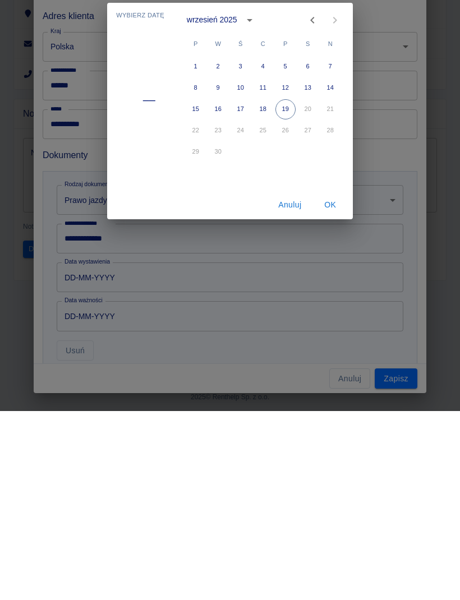
click at [254, 379] on div "Anuluj OK" at bounding box center [230, 394] width 246 height 30
click at [244, 379] on div "Anuluj OK" at bounding box center [230, 394] width 246 height 30
click at [247, 379] on div "Anuluj OK" at bounding box center [230, 394] width 246 height 30
click at [287, 393] on div "Wybierz datę –– wrzesień 2025 P W Ś C P S N 1 2 3 4 5 6 7 8 9 10 11 12 13 14 15…" at bounding box center [230, 300] width 460 height 600
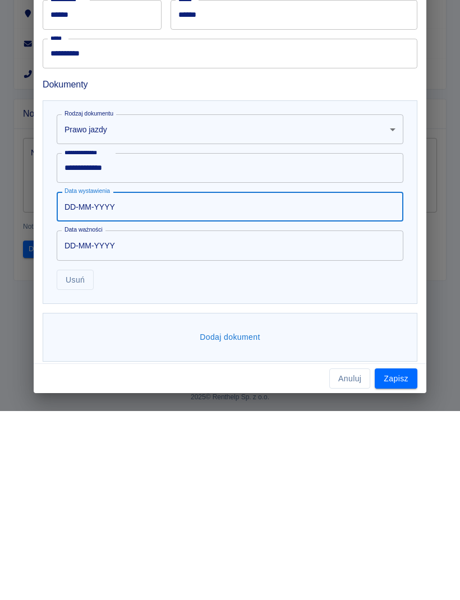
scroll to position [182, 0]
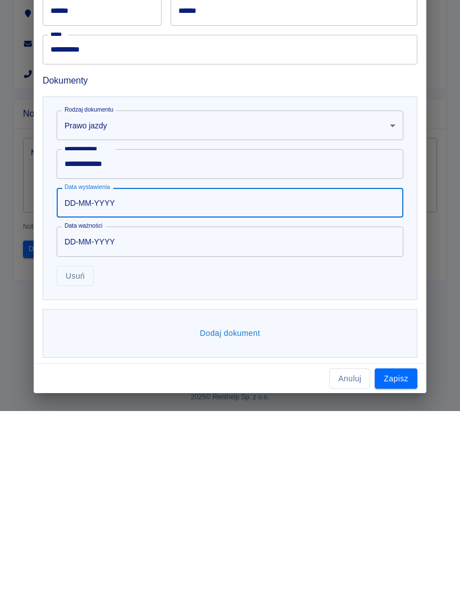
click at [162, 389] on input "DD-MM-YYYY" at bounding box center [226, 392] width 339 height 30
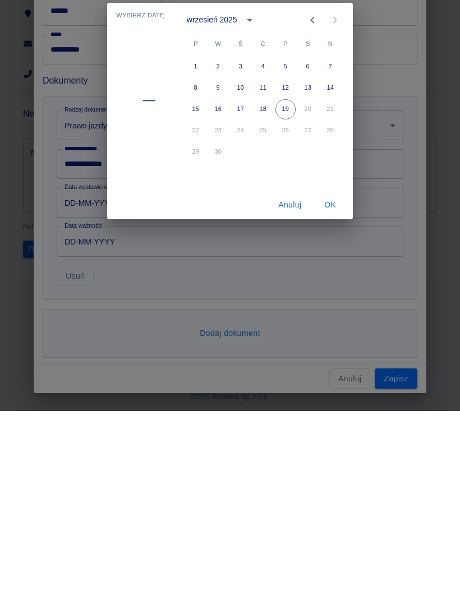
click at [246, 212] on icon "calendar view is open, switch to year view" at bounding box center [249, 209] width 13 height 13
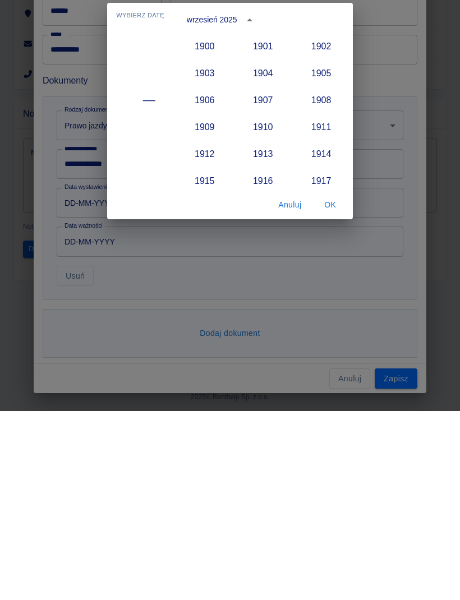
scroll to position [1039, 0]
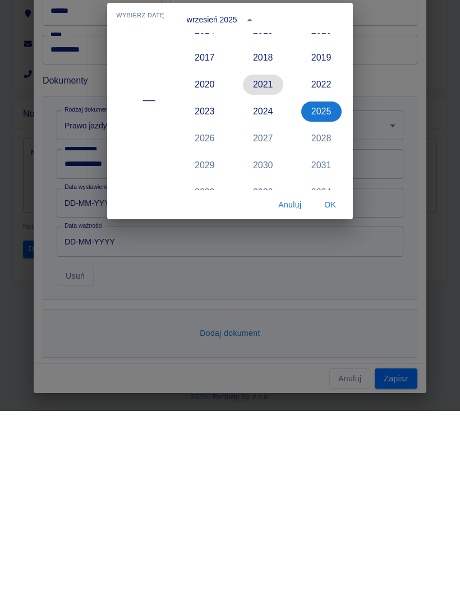
click at [266, 274] on button "2021" at bounding box center [263, 274] width 40 height 20
type input "[DATE]"
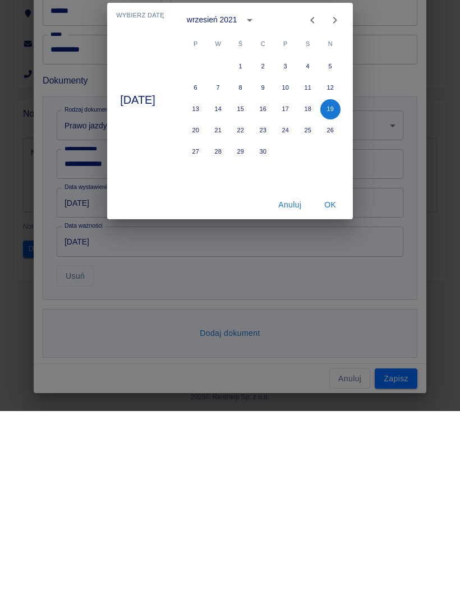
click at [256, 211] on icon "calendar view is open, switch to year view" at bounding box center [249, 209] width 13 height 13
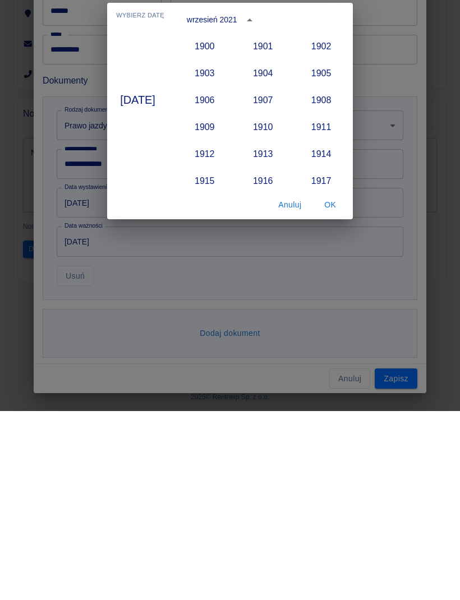
scroll to position [1012, 0]
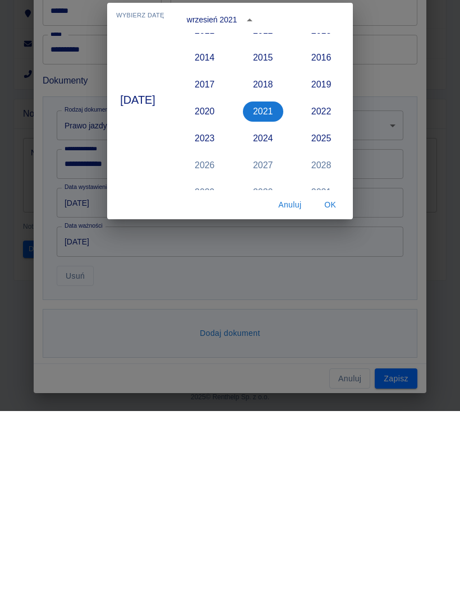
click at [216, 210] on div "wrzesień 2021" at bounding box center [212, 209] width 51 height 12
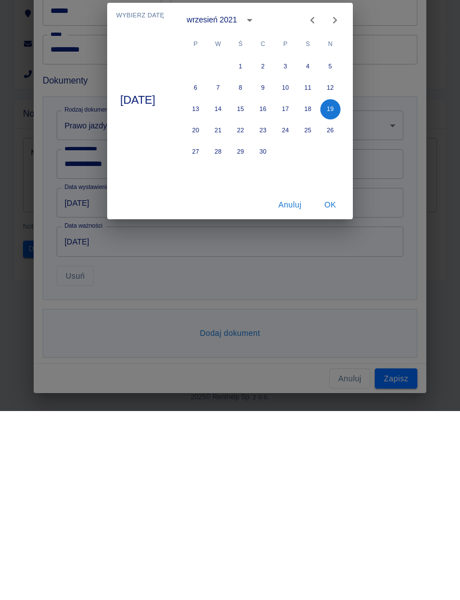
click at [318, 211] on icon "Previous month" at bounding box center [312, 209] width 13 height 13
click at [227, 343] on button "24" at bounding box center [218, 341] width 20 height 20
type input "[DATE]"
click at [247, 277] on button "4" at bounding box center [241, 277] width 20 height 20
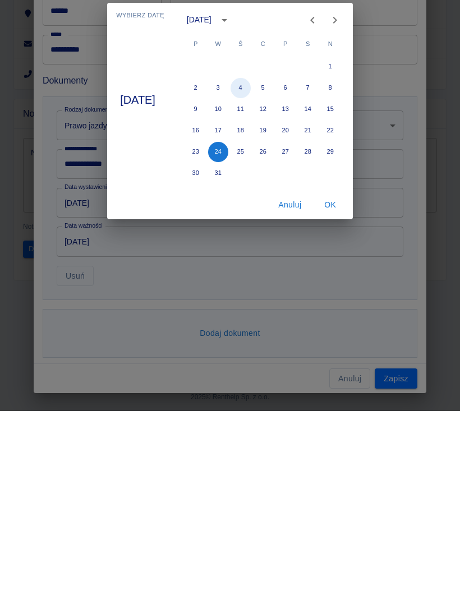
type input "[DATE]"
click at [338, 396] on button "OK" at bounding box center [331, 394] width 36 height 21
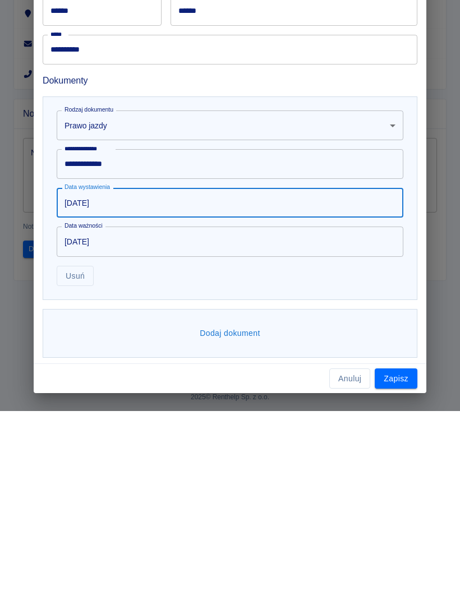
click at [237, 517] on button "Dodaj dokument" at bounding box center [230, 522] width 70 height 21
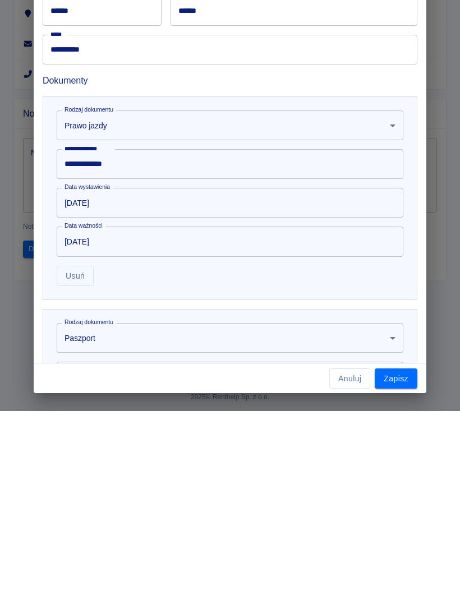
click at [178, 433] on input "[DATE]" at bounding box center [226, 431] width 339 height 30
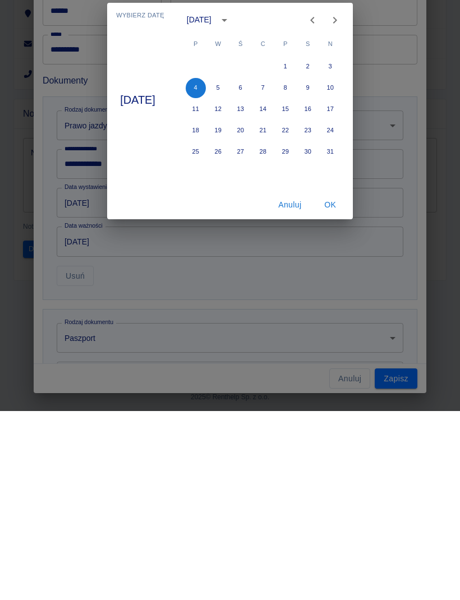
click at [231, 207] on icon "calendar view is open, switch to year view" at bounding box center [224, 209] width 13 height 13
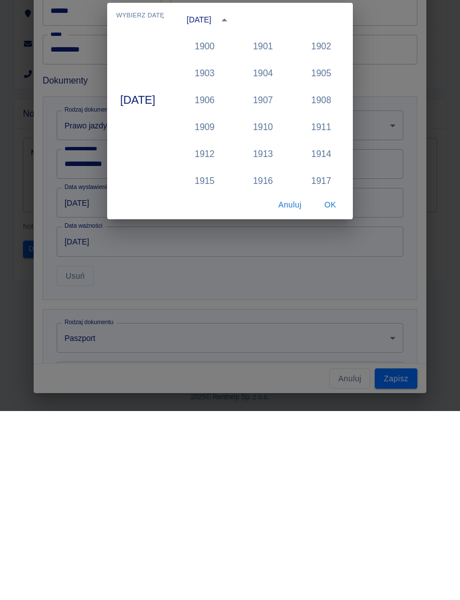
scroll to position [1093, 0]
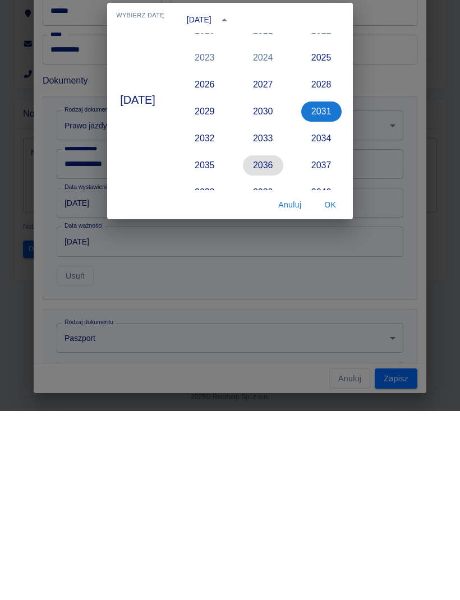
click at [269, 356] on button "2036" at bounding box center [263, 355] width 40 height 20
type input "[DATE]"
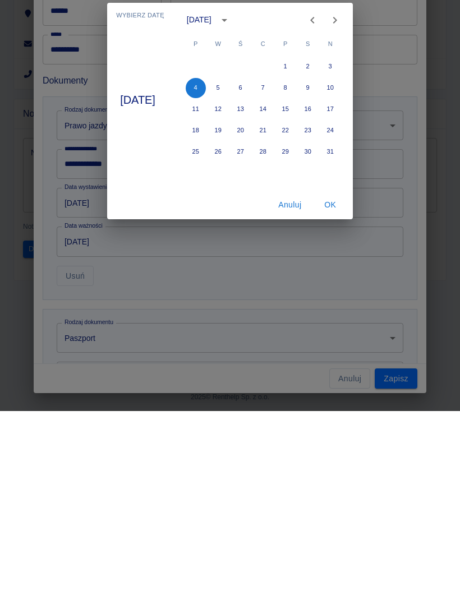
click at [337, 397] on button "OK" at bounding box center [331, 394] width 36 height 21
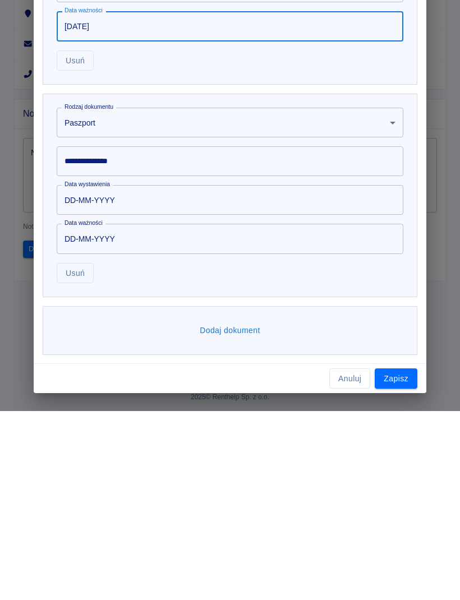
scroll to position [397, 0]
click at [398, 306] on body "**********" at bounding box center [230, 300] width 460 height 600
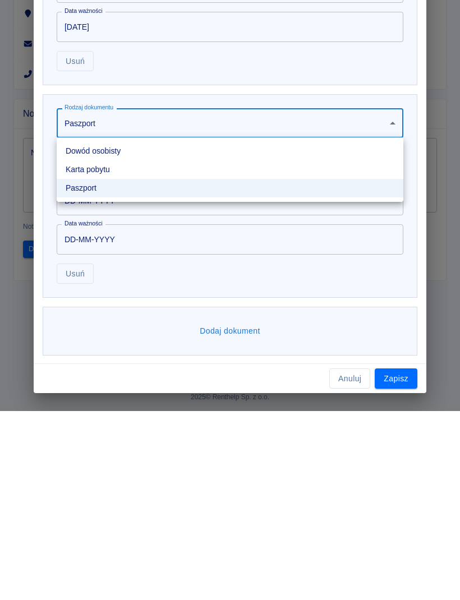
click at [112, 336] on li "Dowód osobisty" at bounding box center [230, 340] width 347 height 19
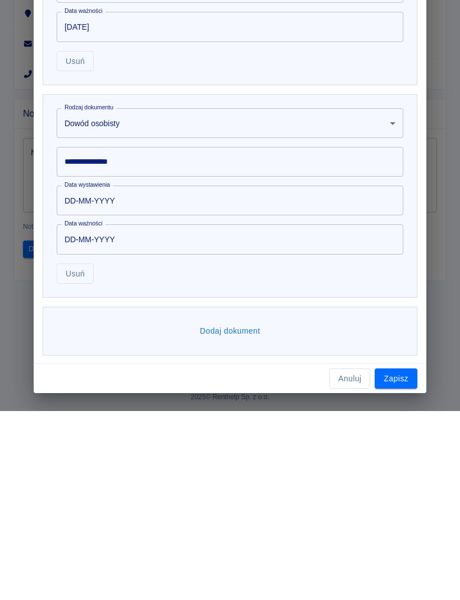
click at [167, 346] on input "**********" at bounding box center [230, 351] width 347 height 30
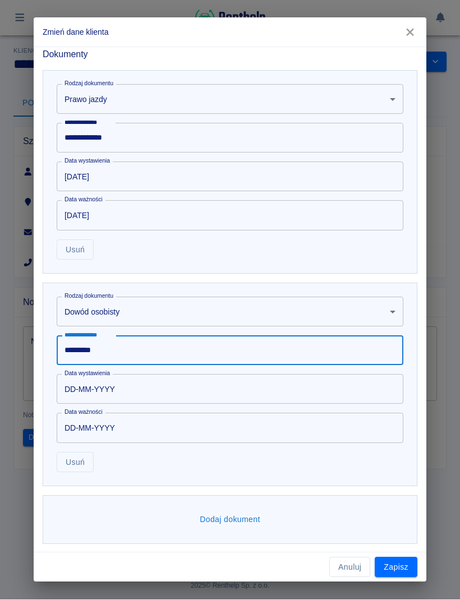
type input "*********"
click at [186, 385] on input "DD-MM-YYYY" at bounding box center [226, 390] width 339 height 30
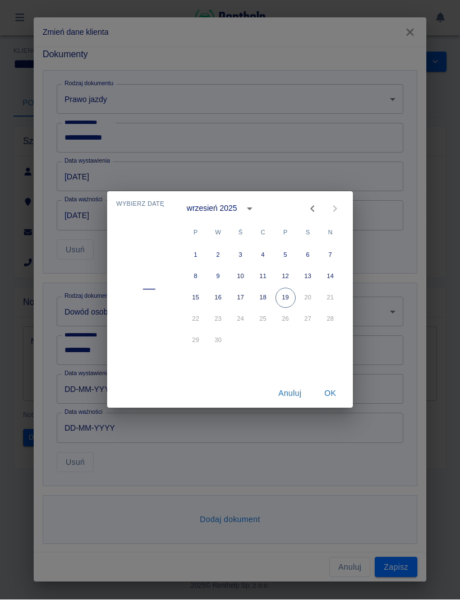
click at [250, 214] on icon "calendar view is open, switch to year view" at bounding box center [249, 209] width 13 height 13
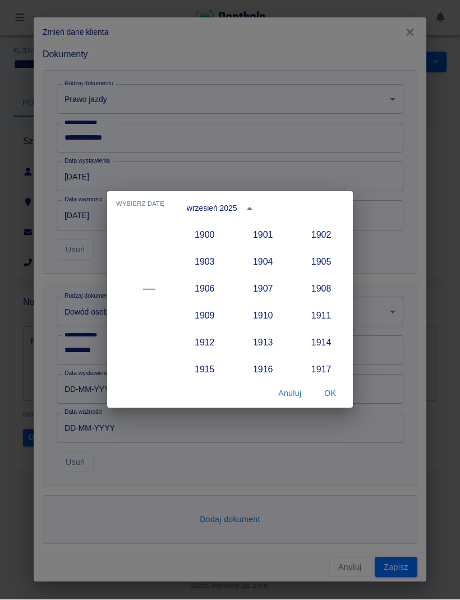
scroll to position [1039, 0]
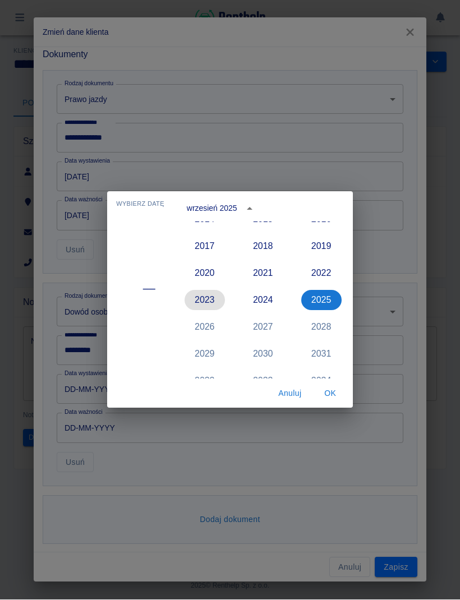
click at [207, 301] on button "2023" at bounding box center [205, 301] width 40 height 20
type input "[DATE]"
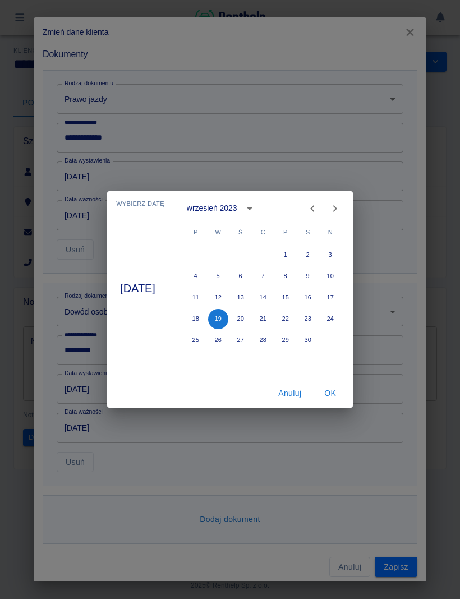
click at [256, 211] on icon "calendar view is open, switch to year view" at bounding box center [249, 209] width 13 height 13
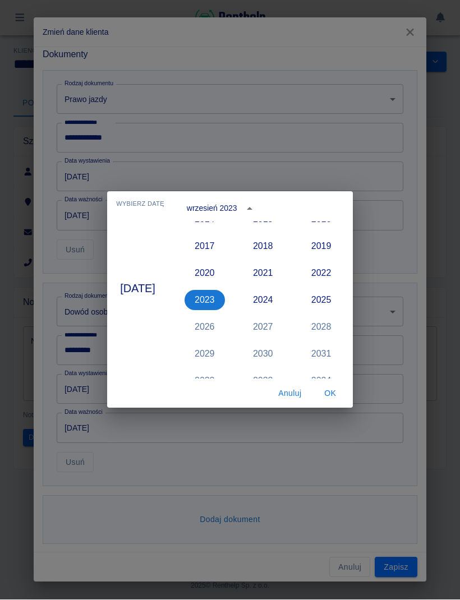
click at [222, 210] on div "wrzesień 2023" at bounding box center [212, 209] width 51 height 12
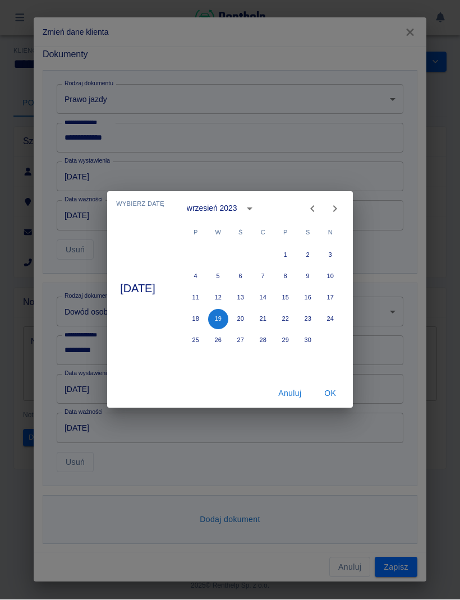
click at [318, 210] on icon "Previous month" at bounding box center [312, 209] width 13 height 13
click at [319, 212] on icon "Previous month" at bounding box center [312, 209] width 13 height 13
click at [319, 210] on icon "Previous month" at bounding box center [312, 209] width 13 height 13
click at [251, 318] on button "21" at bounding box center [241, 320] width 20 height 20
type input "[DATE]"
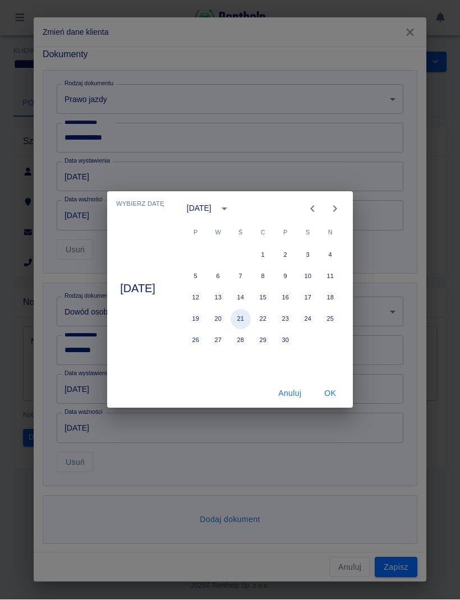
type input "[DATE]"
click at [340, 394] on button "OK" at bounding box center [331, 394] width 36 height 21
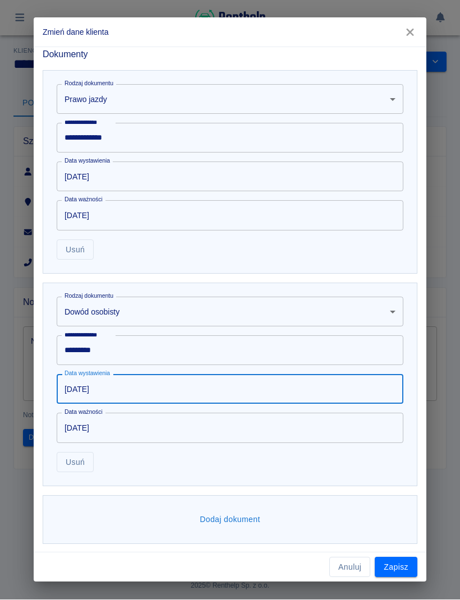
click at [395, 570] on button "Zapisz" at bounding box center [396, 568] width 43 height 21
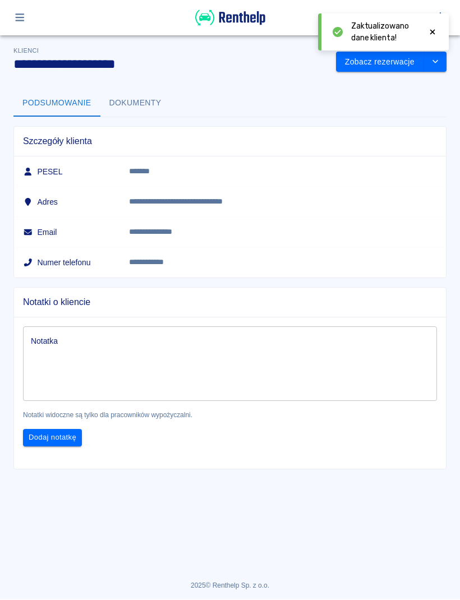
click at [383, 63] on button "Zobacz rezerwacje" at bounding box center [380, 62] width 88 height 21
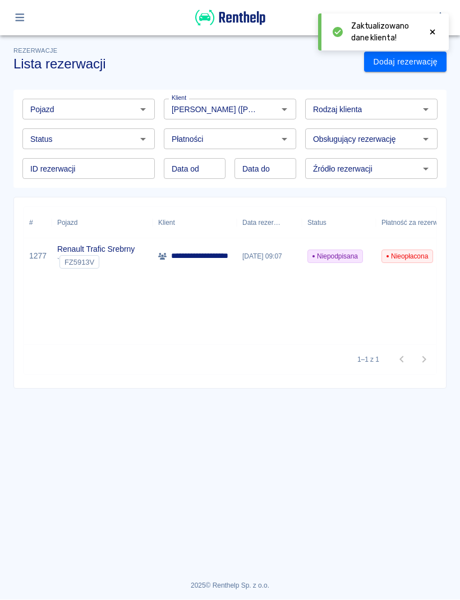
click at [221, 257] on p "**********" at bounding box center [210, 257] width 79 height 12
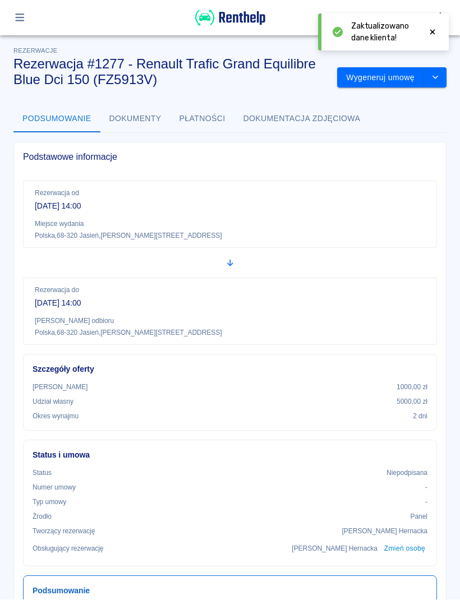
click at [388, 82] on button "Wygeneruj umowę" at bounding box center [380, 78] width 87 height 21
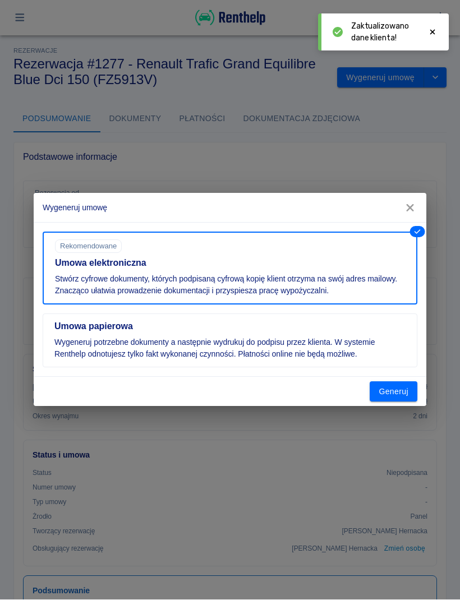
click at [400, 391] on button "Generuj" at bounding box center [394, 392] width 48 height 21
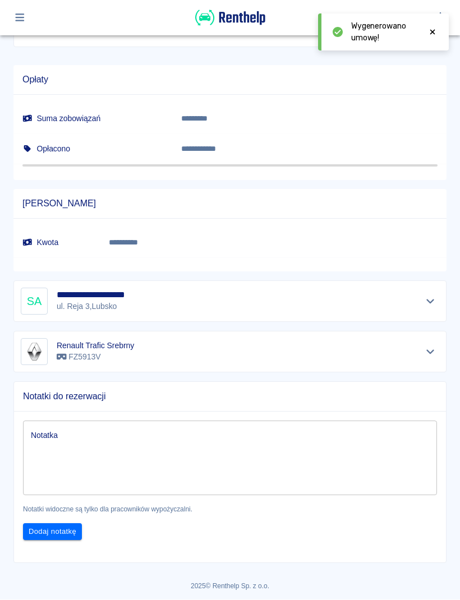
scroll to position [616, 0]
click at [182, 454] on textarea "Notatka" at bounding box center [230, 459] width 398 height 56
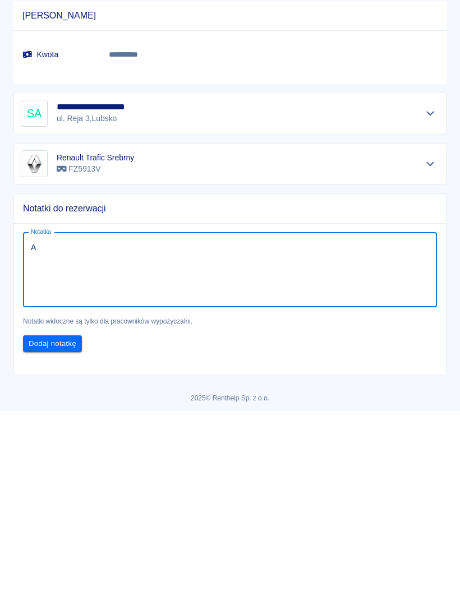
scroll to position [0, 0]
type textarea "Auto nowe z salonu bez wad."
click at [56, 525] on button "Dodaj notatkę" at bounding box center [52, 533] width 59 height 17
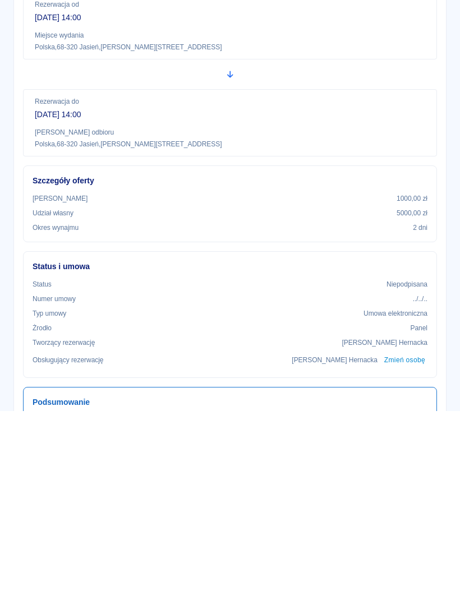
click at [432, 181] on div "Rezerwacja od [DATE] 14:00 Miejsce wydania [GEOGRAPHIC_DATA] , 68-320 [STREET_A…" at bounding box center [230, 214] width 414 height 67
click at [430, 181] on div "Rezerwacja od [DATE] 14:00 Miejsce wydania [GEOGRAPHIC_DATA] , 68-320 [STREET_A…" at bounding box center [230, 214] width 414 height 67
click at [428, 181] on div "Rezerwacja od [DATE] 14:00 Miejsce wydania [GEOGRAPHIC_DATA] , 68-320 [STREET_A…" at bounding box center [230, 214] width 414 height 67
click at [432, 181] on div "Rezerwacja od [DATE] 14:00 Miejsce wydania [GEOGRAPHIC_DATA] , 68-320 [STREET_A…" at bounding box center [230, 214] width 414 height 67
click at [437, 172] on div "Rezerwacja od [DATE] 14:00 Miejsce wydania [GEOGRAPHIC_DATA] , 68-320 Jasień , …" at bounding box center [230, 417] width 432 height 491
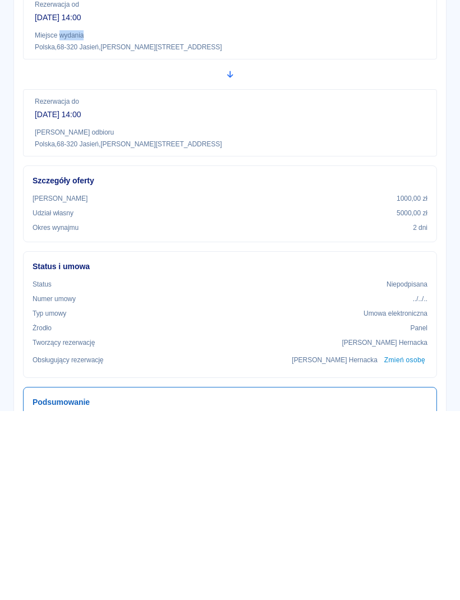
click at [359, 81] on button "Podpisz umowę elektroniczną" at bounding box center [360, 78] width 129 height 21
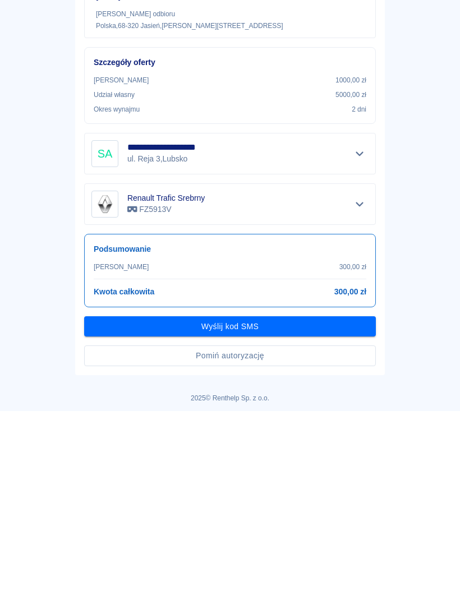
scroll to position [85, 0]
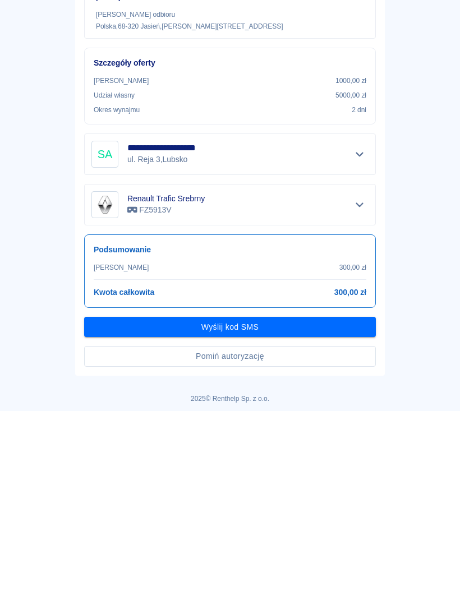
click at [259, 545] on button "Pomiń autoryzację" at bounding box center [230, 545] width 292 height 21
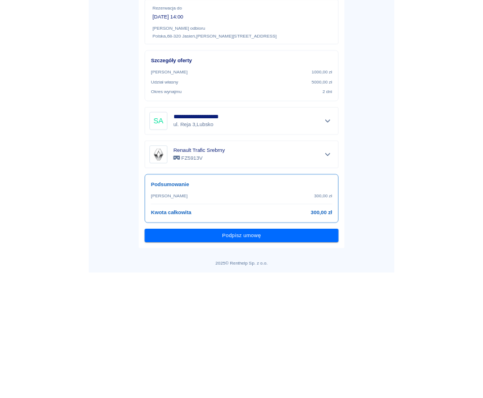
scroll to position [56, 0]
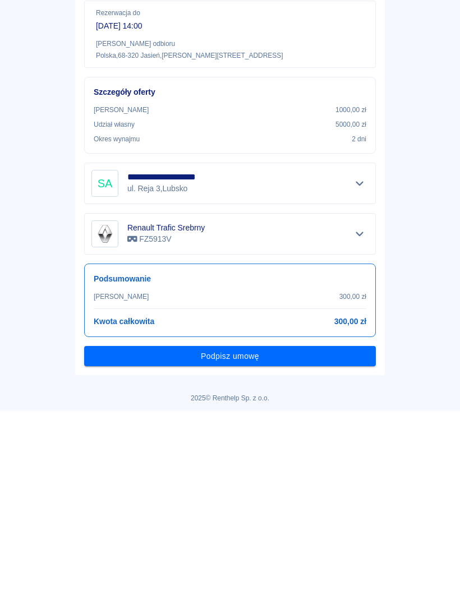
click at [244, 544] on button "Podpisz umowę" at bounding box center [230, 545] width 292 height 21
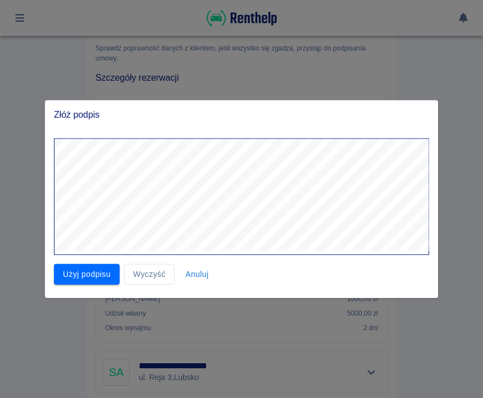
click at [85, 277] on button "Użyj podpisu" at bounding box center [87, 274] width 66 height 21
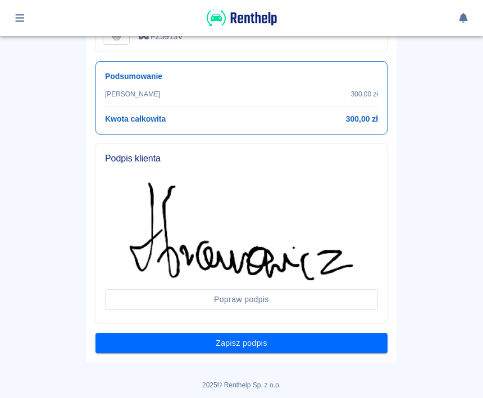
scroll to position [448, 0]
click at [252, 343] on button "Zapisz podpis" at bounding box center [241, 343] width 292 height 21
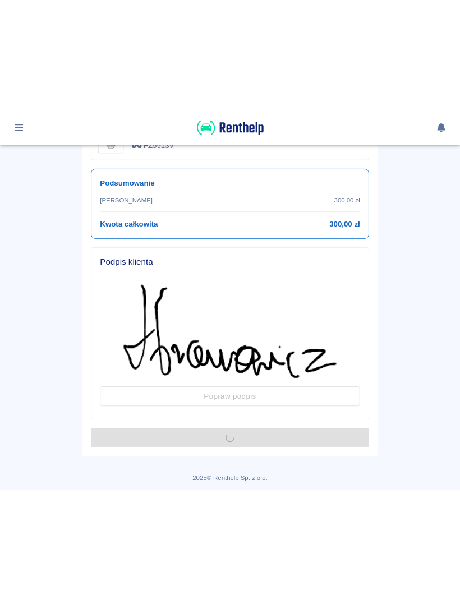
scroll to position [0, 0]
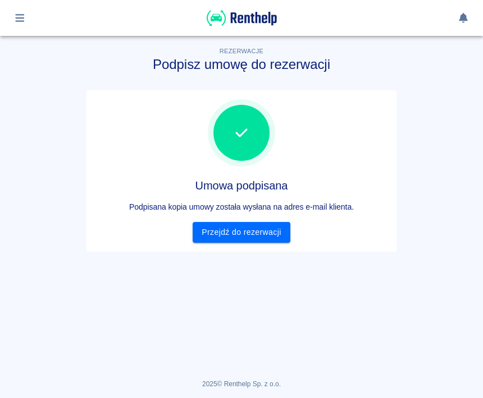
click at [254, 236] on link "Przejdź do rezerwacji" at bounding box center [240, 232] width 97 height 21
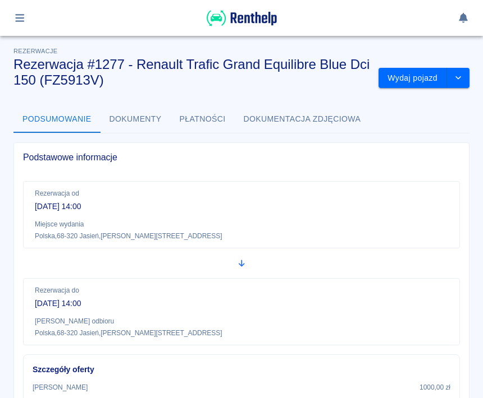
click at [406, 79] on button "Wydaj pojazd" at bounding box center [412, 78] width 68 height 21
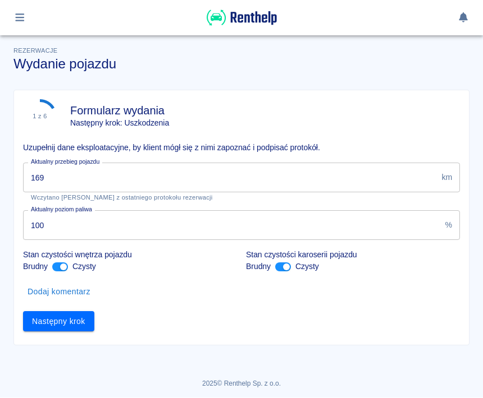
click at [117, 173] on input "169" at bounding box center [230, 178] width 414 height 30
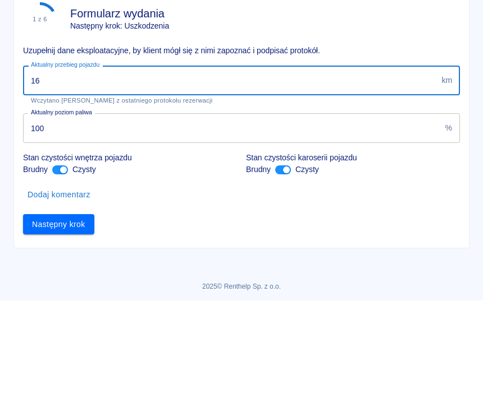
type input "1"
type input "321"
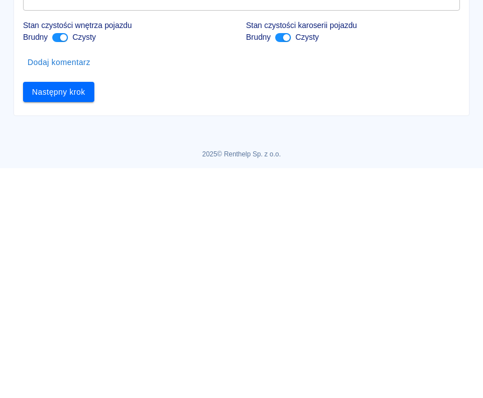
click at [68, 312] on button "Następny krok" at bounding box center [58, 322] width 71 height 21
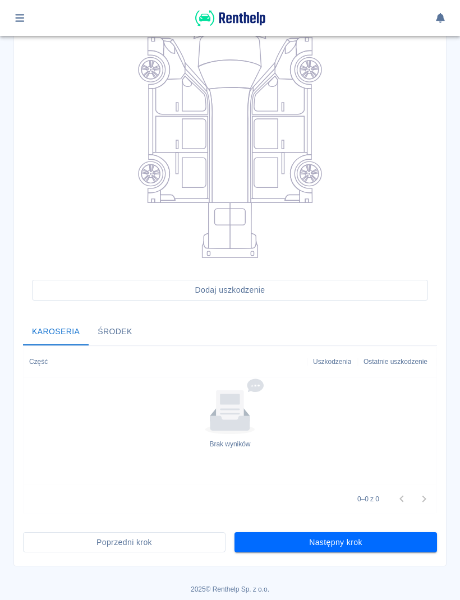
scroll to position [148, 0]
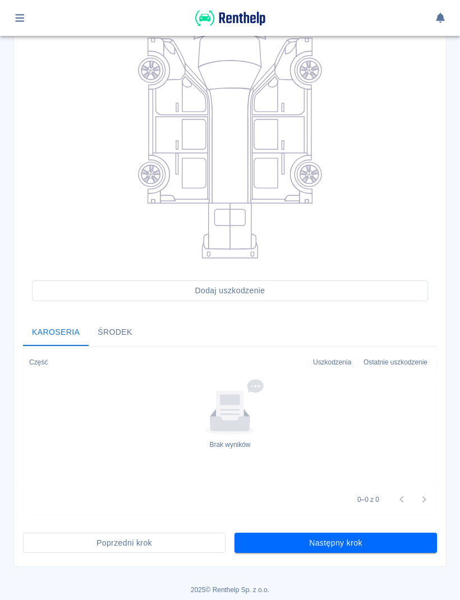
click at [370, 533] on button "Następny krok" at bounding box center [336, 543] width 203 height 21
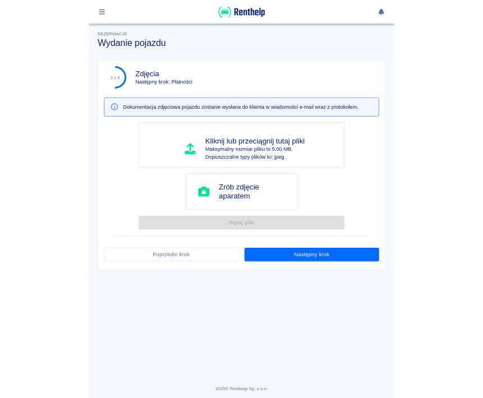
scroll to position [0, 0]
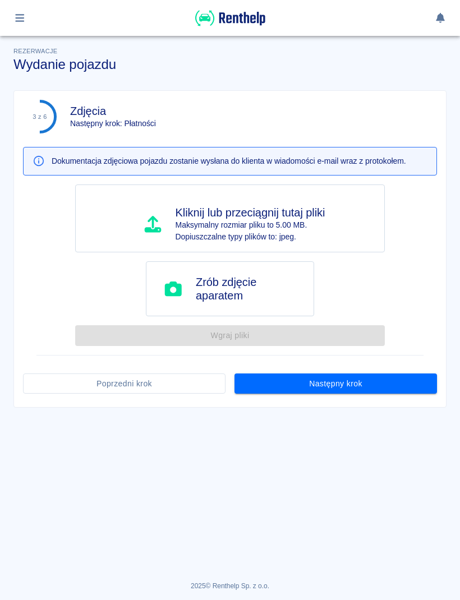
click at [361, 380] on button "Następny krok" at bounding box center [336, 384] width 203 height 21
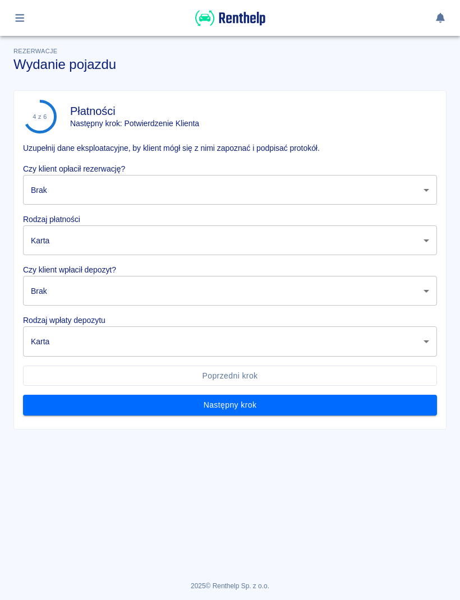
click at [300, 402] on button "Następny krok" at bounding box center [230, 405] width 414 height 21
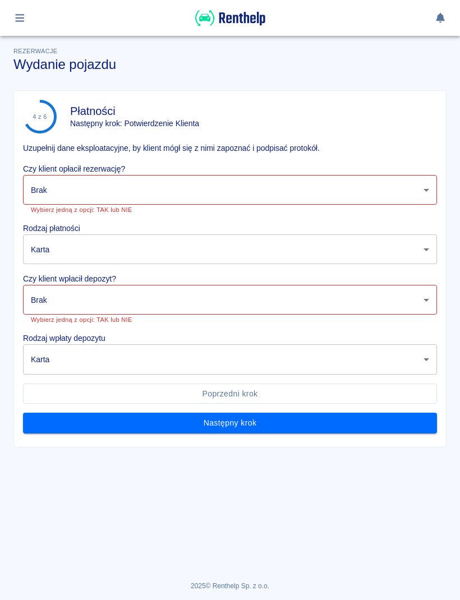
click at [227, 182] on body "Używamy plików Cookies, by zapewnić Ci najlepsze możliwe doświadczenie. Aby dow…" at bounding box center [230, 300] width 460 height 600
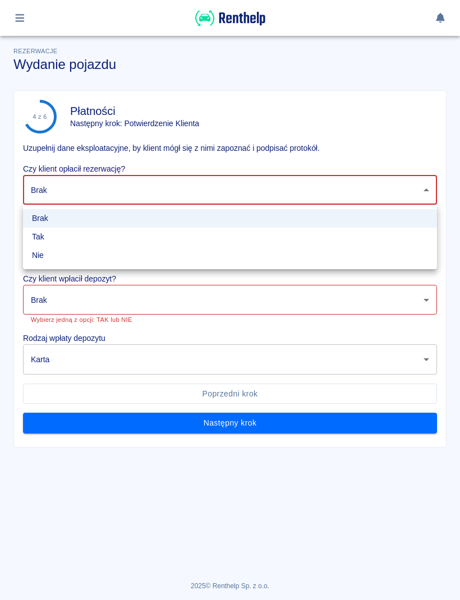
click at [53, 239] on li "Tak" at bounding box center [230, 237] width 414 height 19
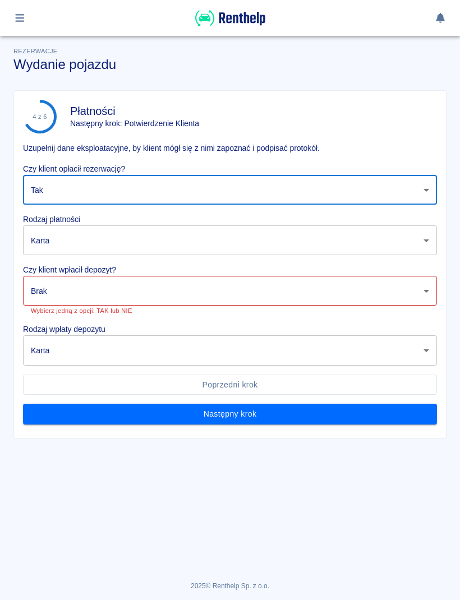
type input "true"
click at [124, 235] on body "Używamy plików Cookies, by zapewnić Ci najlepsze możliwe doświadczenie. Aby dow…" at bounding box center [230, 300] width 460 height 600
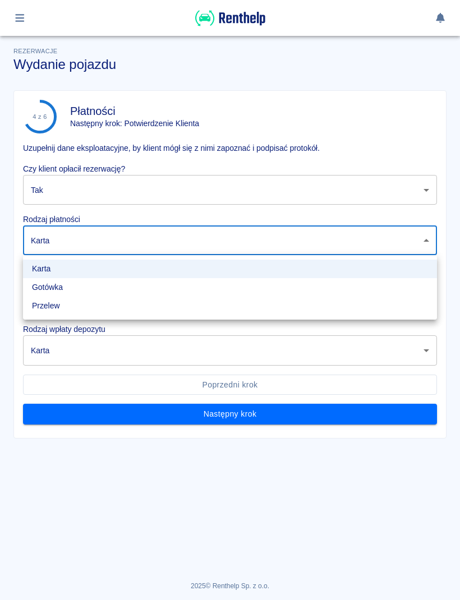
click at [71, 286] on li "Gotówka" at bounding box center [230, 287] width 414 height 19
type input "cash"
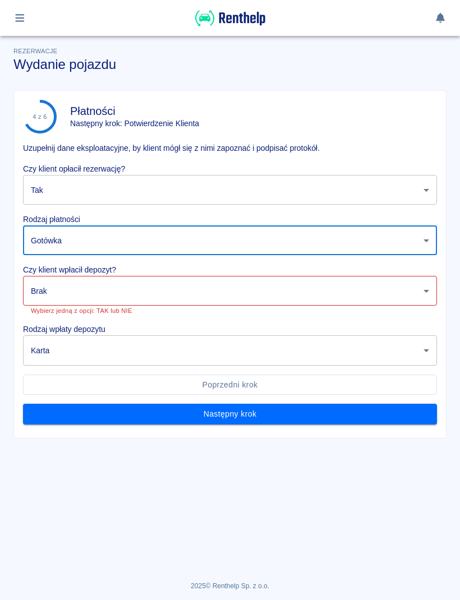
click at [129, 296] on body "Używamy plików Cookies, by zapewnić Ci najlepsze możliwe doświadczenie. Aby dow…" at bounding box center [230, 300] width 460 height 600
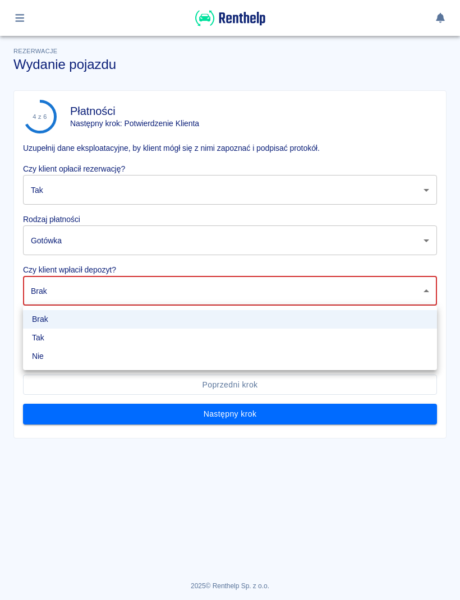
click at [58, 337] on li "Tak" at bounding box center [230, 338] width 414 height 19
type input "true"
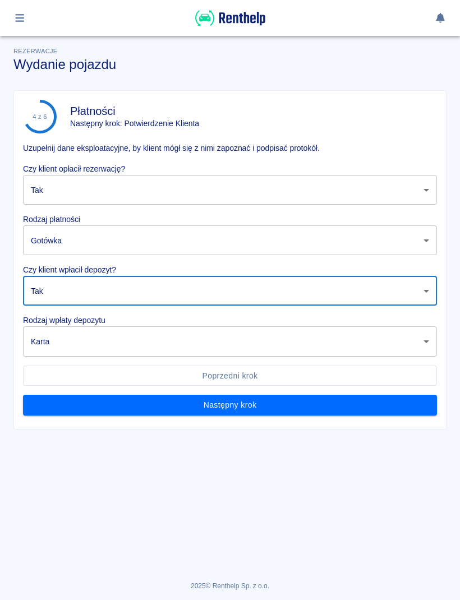
click at [150, 335] on body "Używamy plików Cookies, by zapewnić Ci najlepsze możliwe doświadczenie. Aby dow…" at bounding box center [230, 300] width 460 height 600
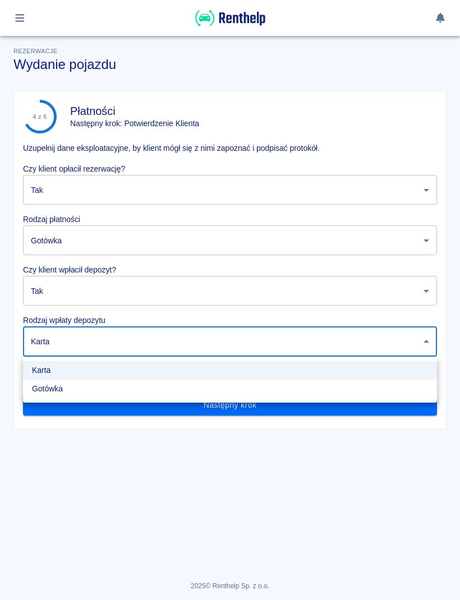
click at [68, 370] on li "Karta" at bounding box center [230, 370] width 414 height 19
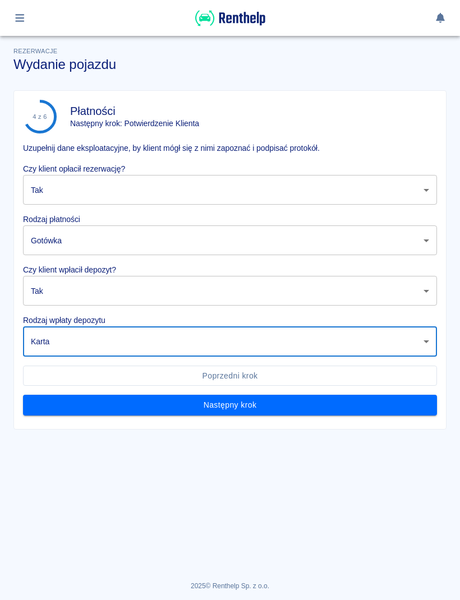
click at [91, 395] on button "Następny krok" at bounding box center [230, 405] width 414 height 21
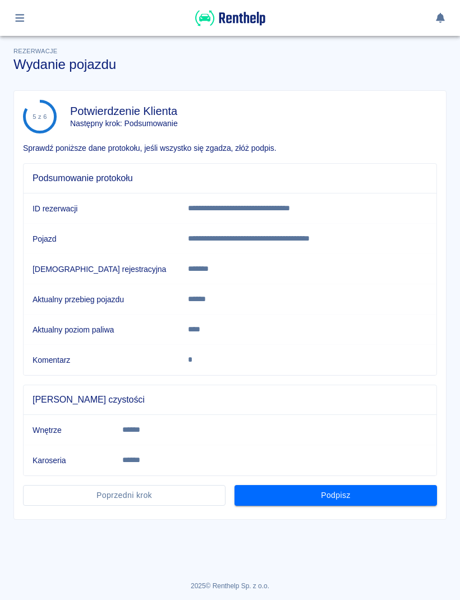
click at [366, 493] on button "Podpisz" at bounding box center [336, 495] width 203 height 21
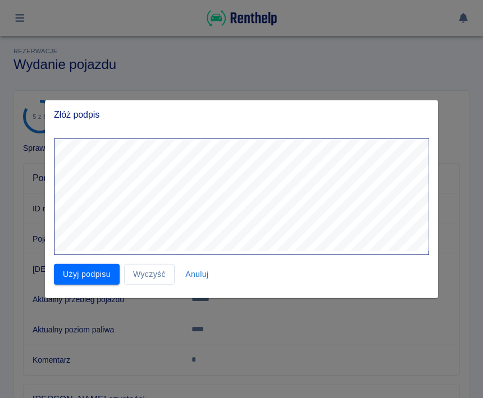
click at [79, 270] on button "Użyj podpisu" at bounding box center [87, 274] width 66 height 21
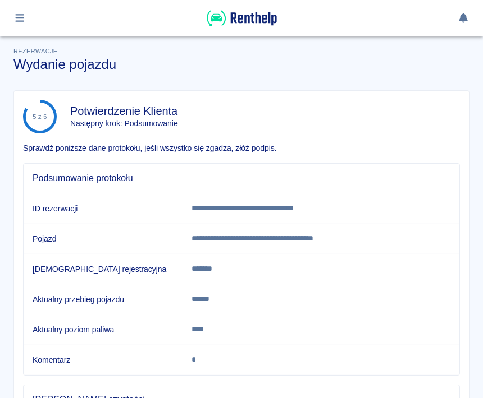
click at [356, 158] on div "**********" at bounding box center [237, 265] width 446 height 222
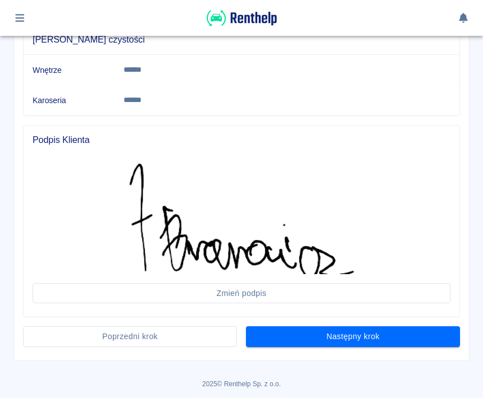
scroll to position [360, 0]
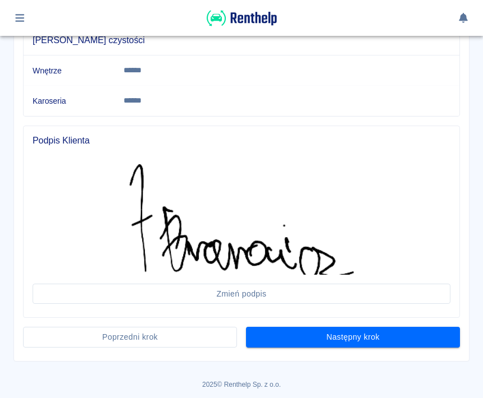
click at [373, 339] on button "Następny krok" at bounding box center [353, 337] width 214 height 21
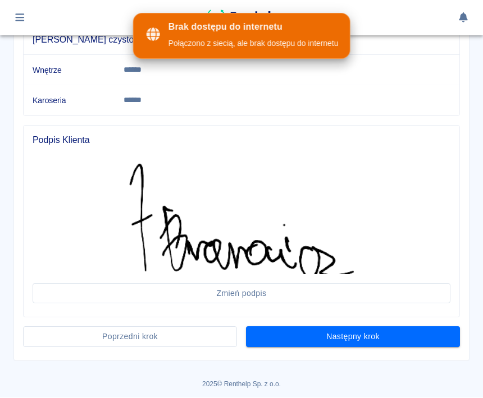
click at [390, 333] on button "Następny krok" at bounding box center [353, 337] width 214 height 21
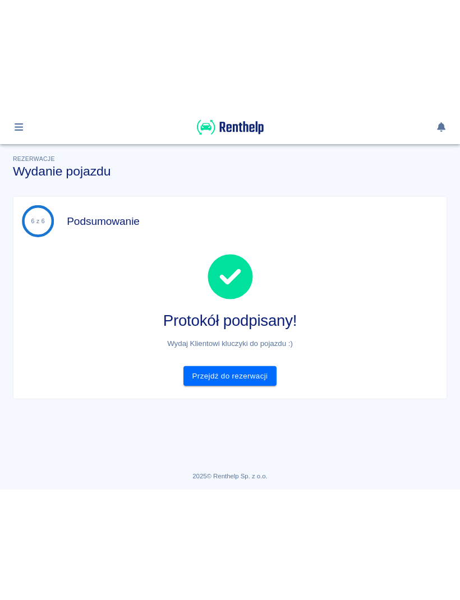
scroll to position [0, 0]
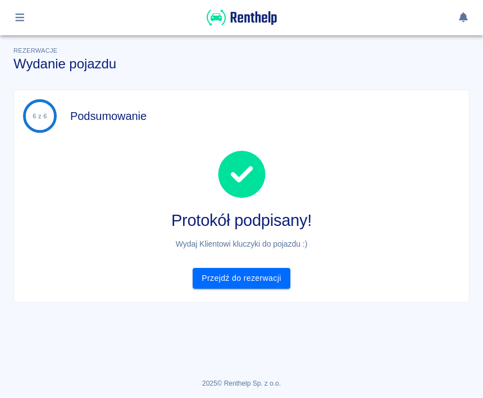
click at [262, 284] on link "Przejdź do rezerwacji" at bounding box center [240, 279] width 97 height 21
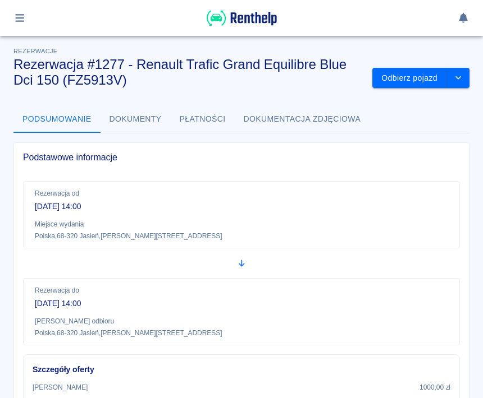
click at [30, 16] on button "button" at bounding box center [20, 17] width 22 height 19
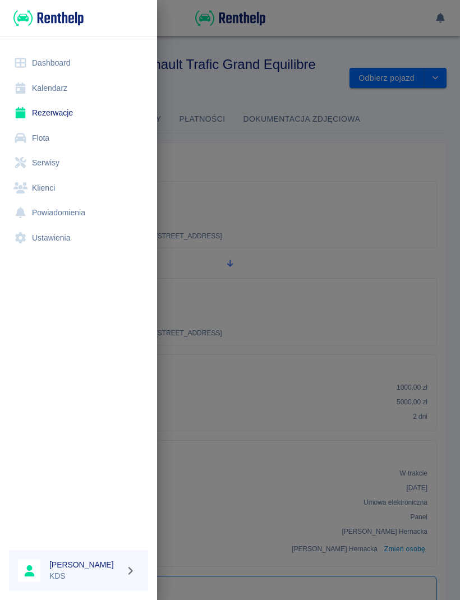
click at [55, 87] on link "Kalendarz" at bounding box center [78, 88] width 139 height 25
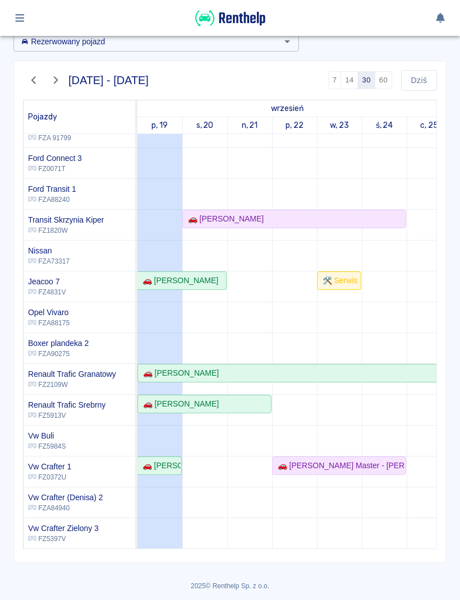
scroll to position [59, 0]
